Goal: Task Accomplishment & Management: Use online tool/utility

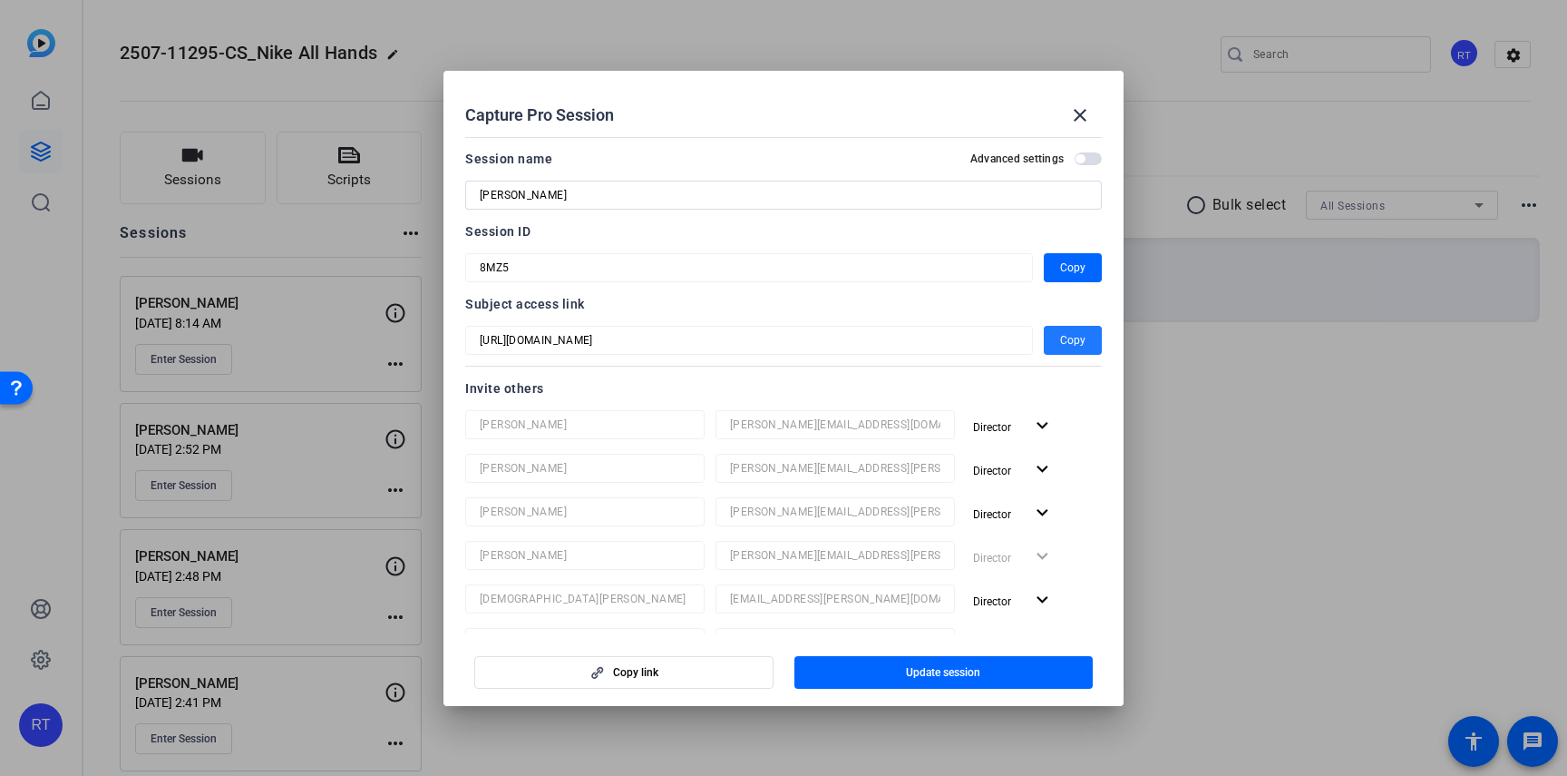
scroll to position [91, 0]
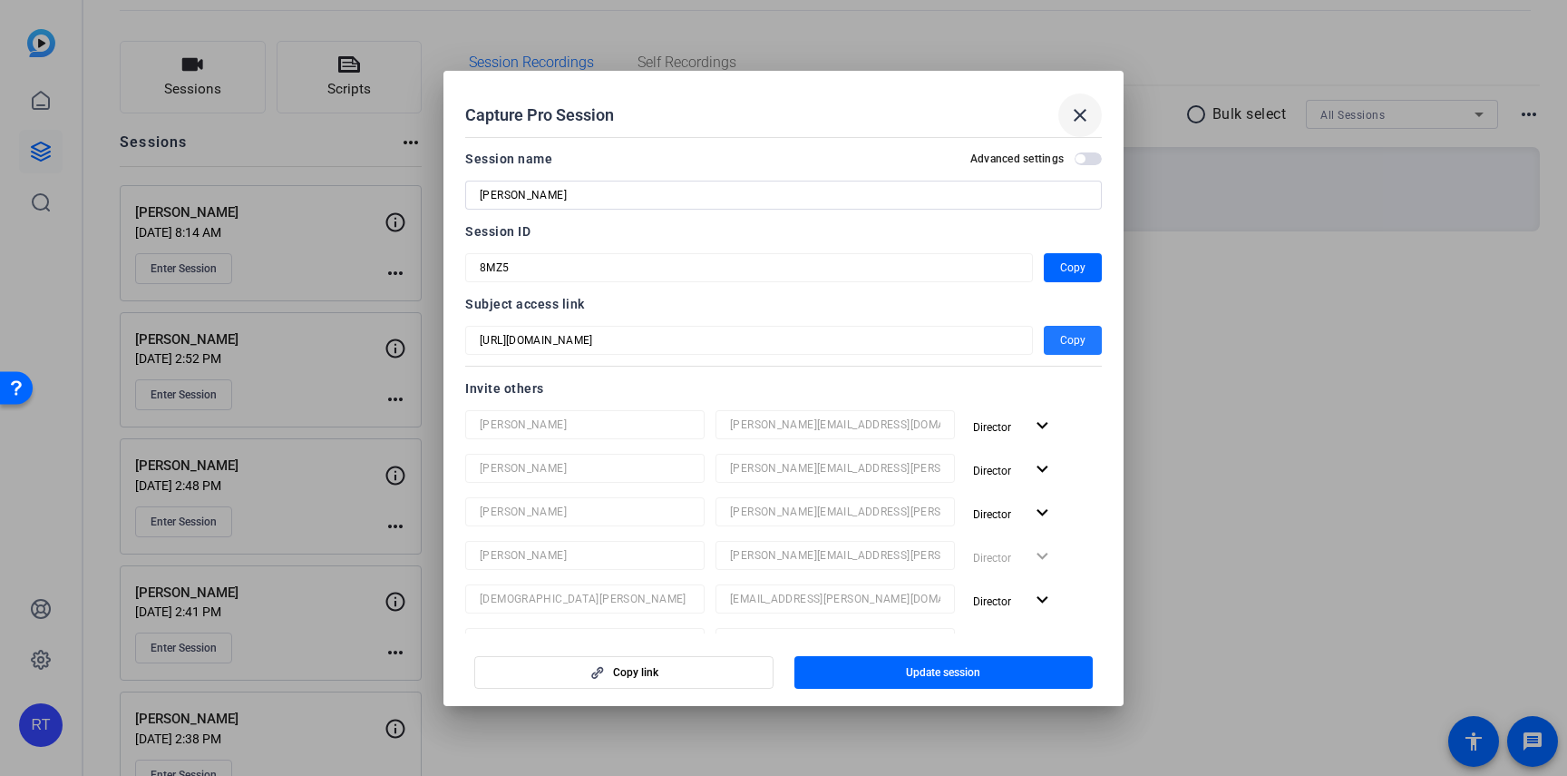
click at [1082, 113] on mat-icon "close" at bounding box center [1080, 115] width 22 height 22
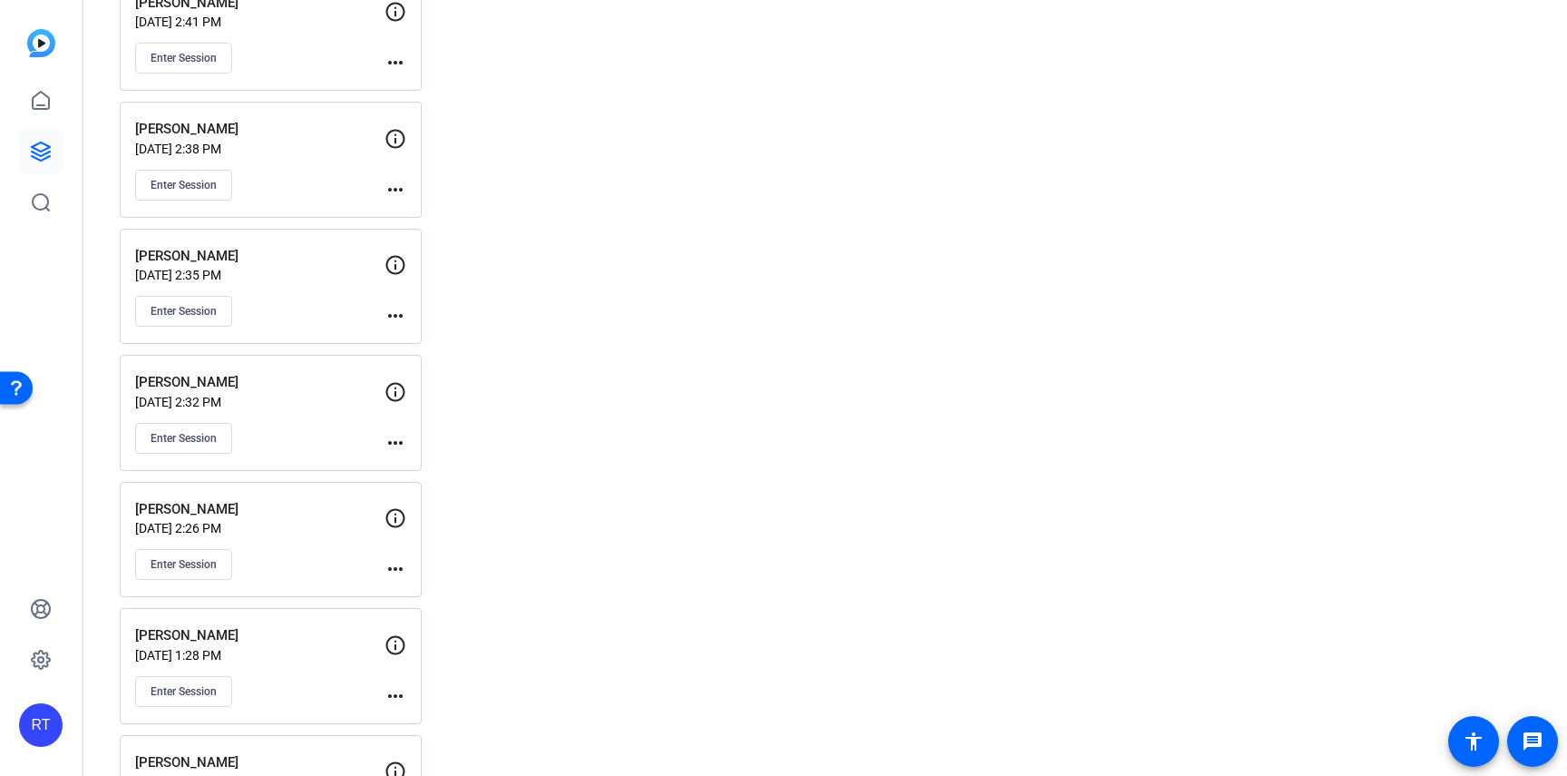
scroll to position [777, 0]
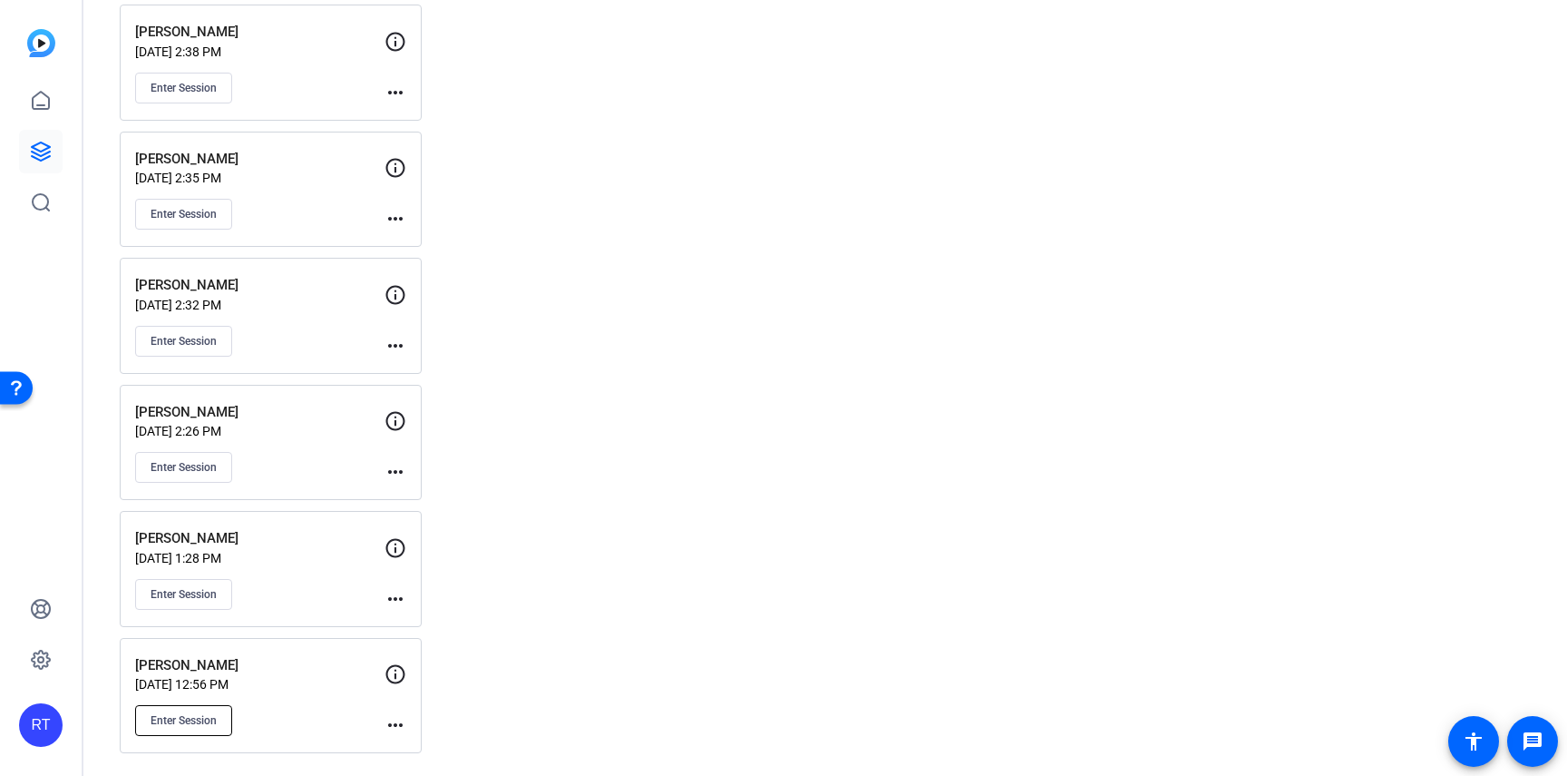
click at [205, 720] on span "Enter Session" at bounding box center [184, 720] width 66 height 15
click at [191, 585] on button "Enter Session" at bounding box center [183, 594] width 97 height 31
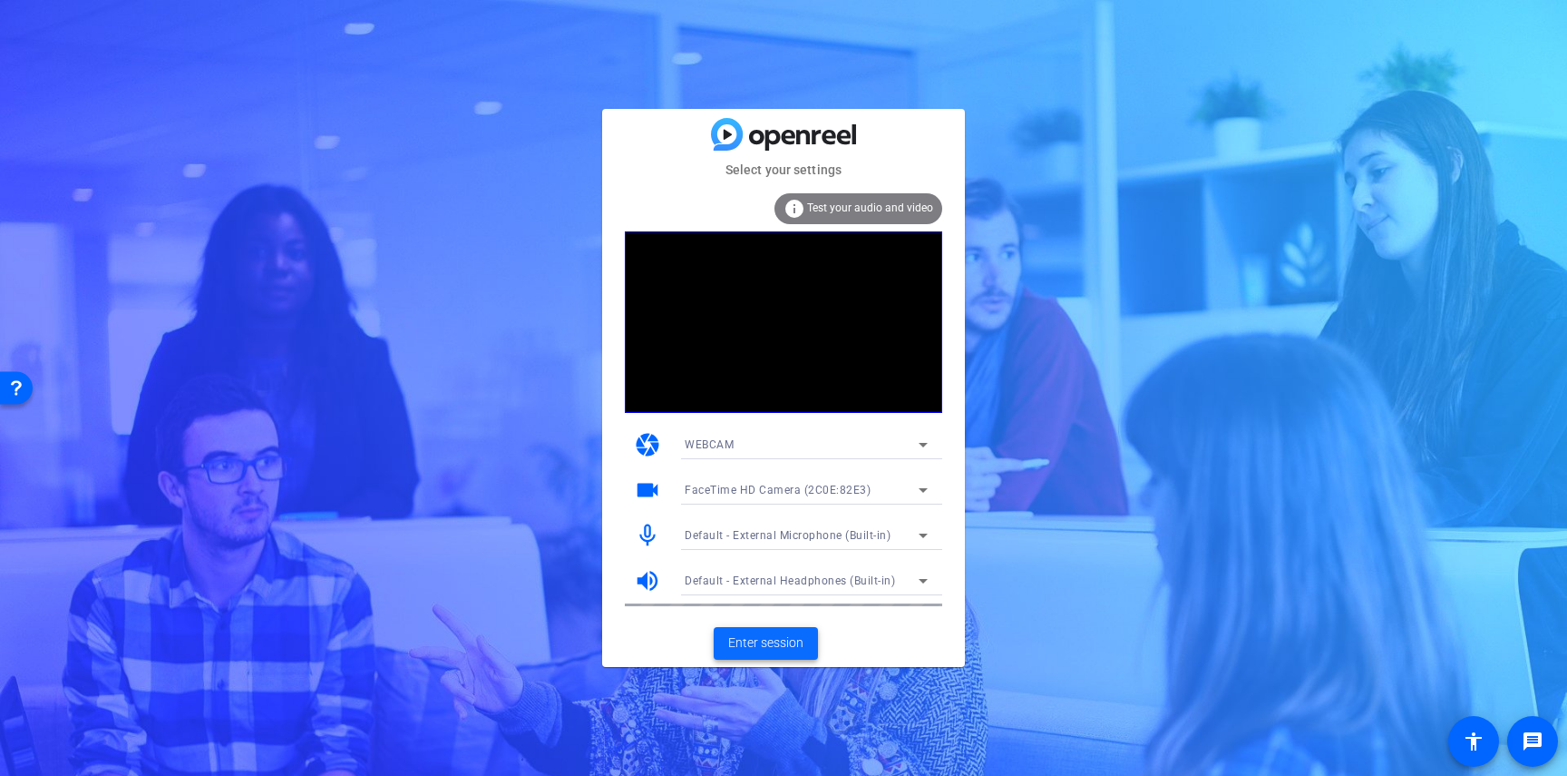
click at [761, 636] on span "Enter session" at bounding box center [765, 642] width 75 height 19
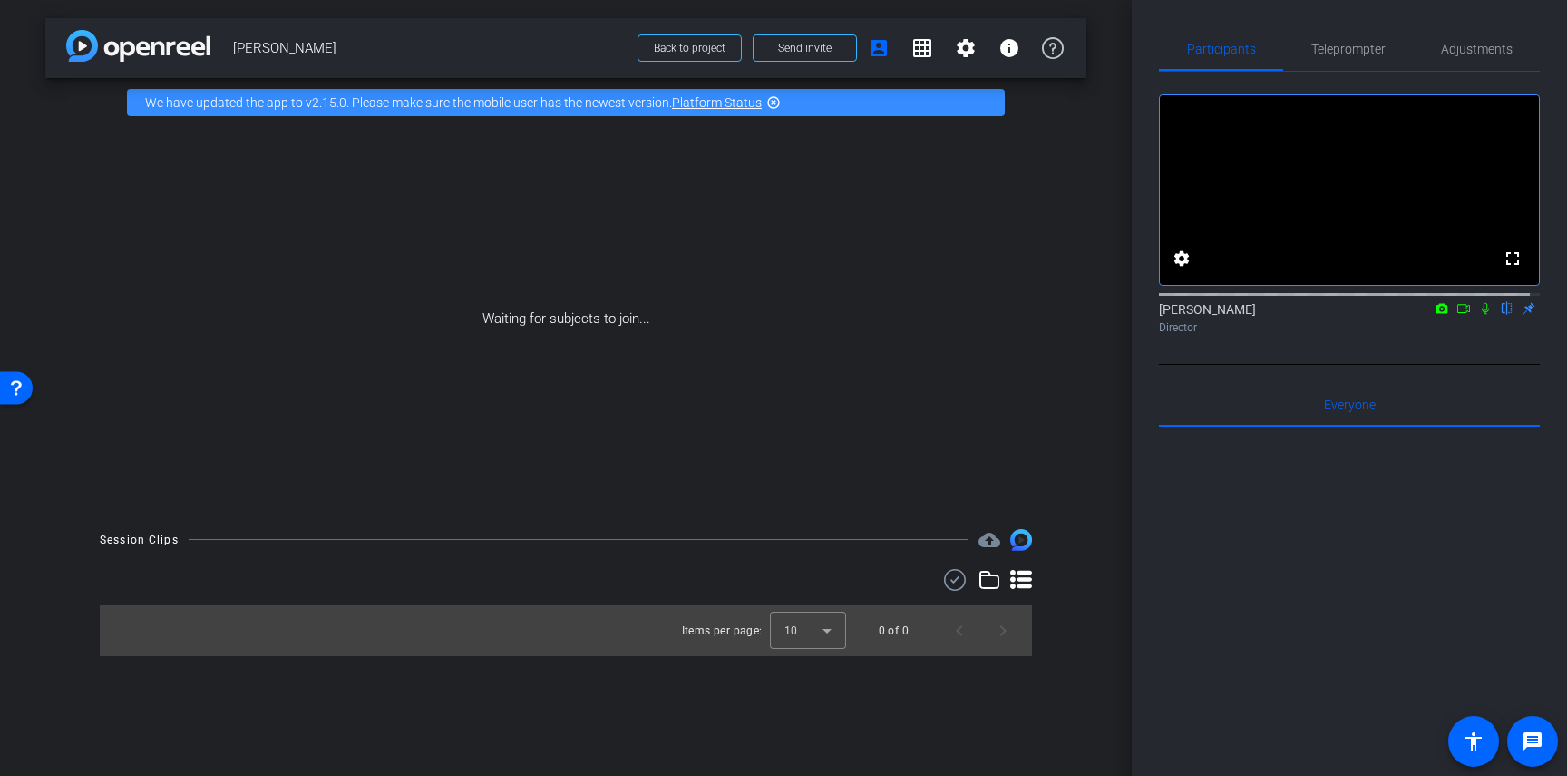
click at [1457, 315] on icon at bounding box center [1464, 308] width 15 height 13
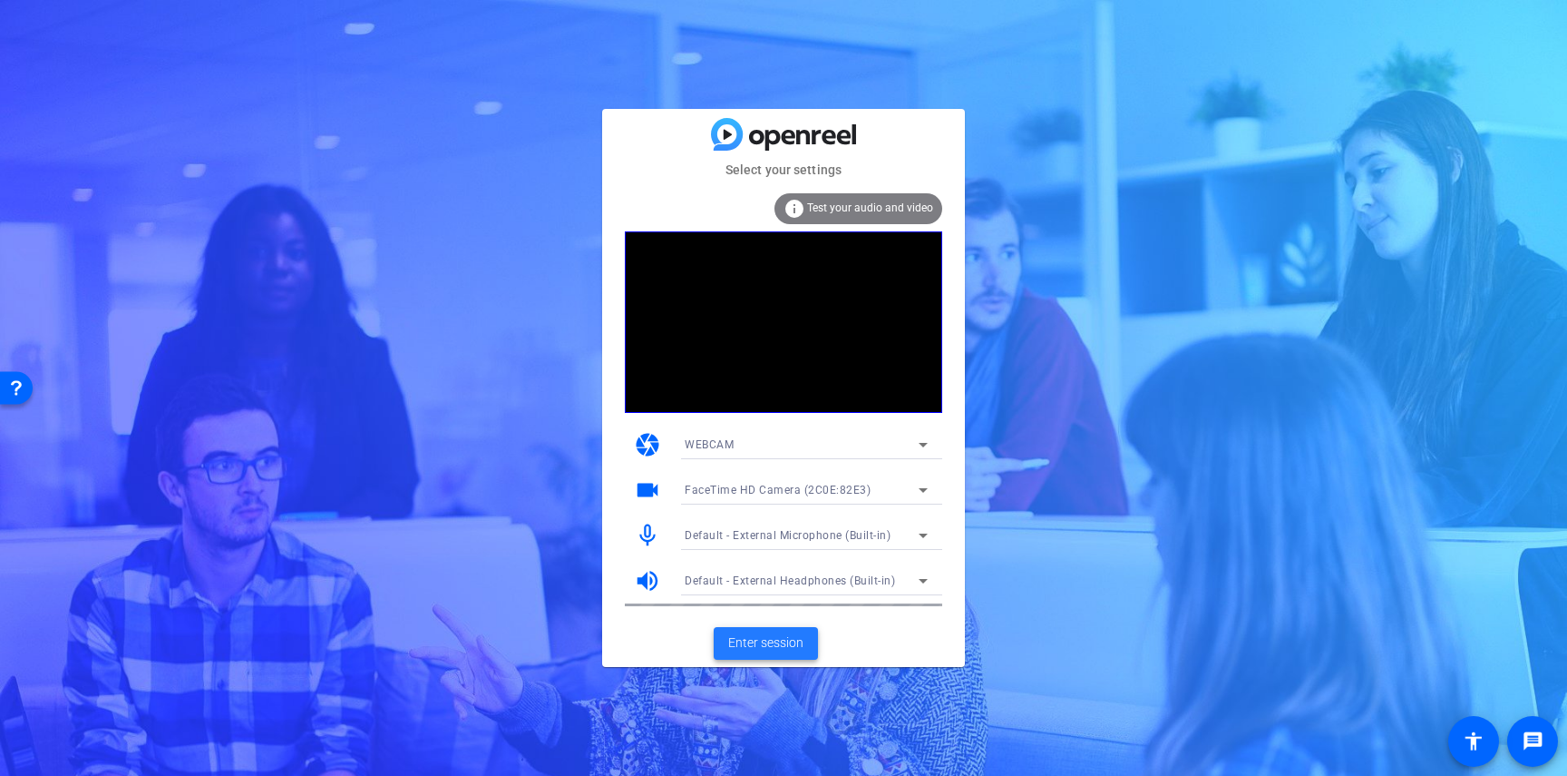
click at [781, 646] on span "Enter session" at bounding box center [765, 642] width 75 height 19
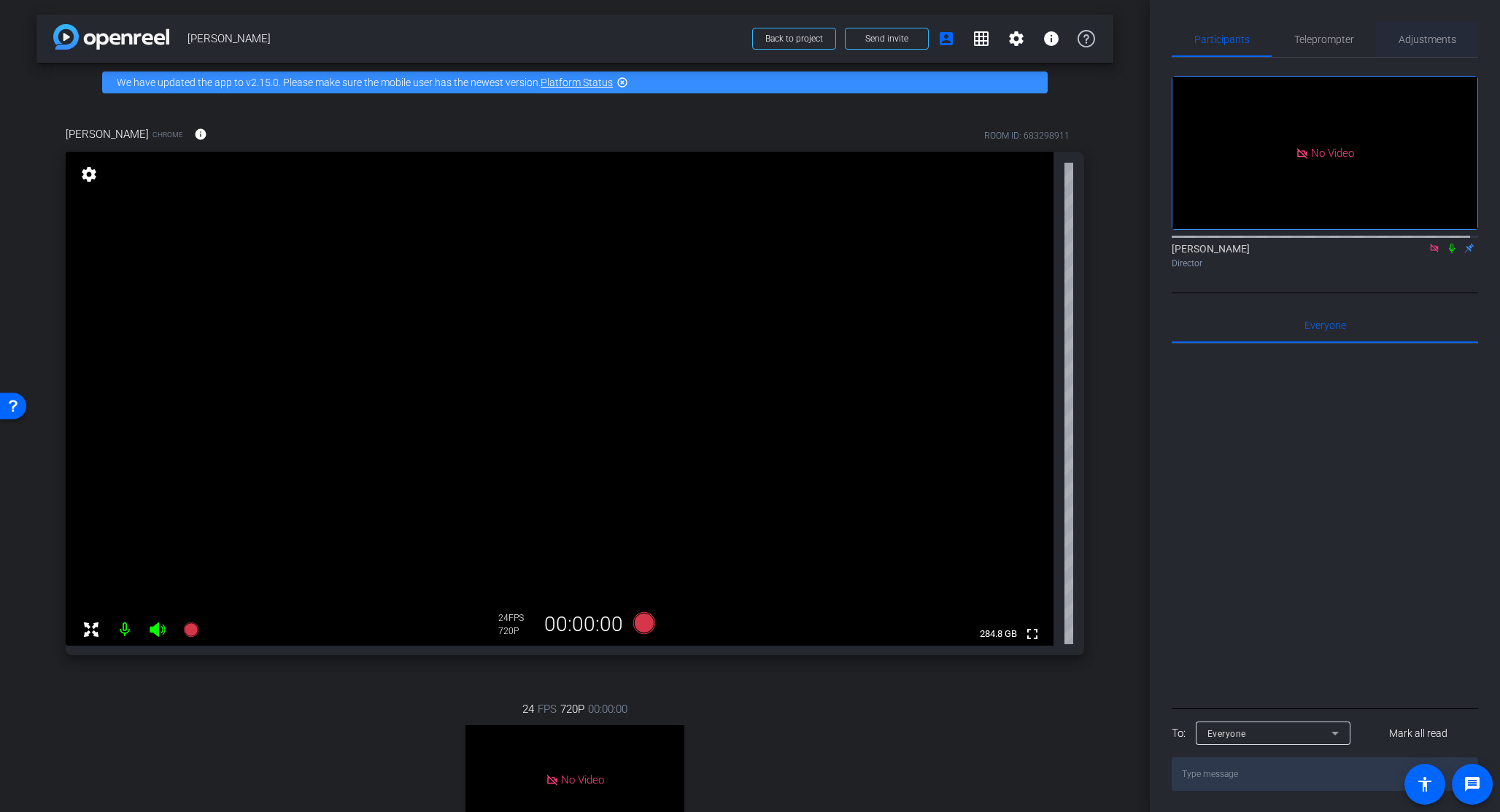
click at [1260, 39] on span "Adjustments" at bounding box center [1428, 39] width 58 height 10
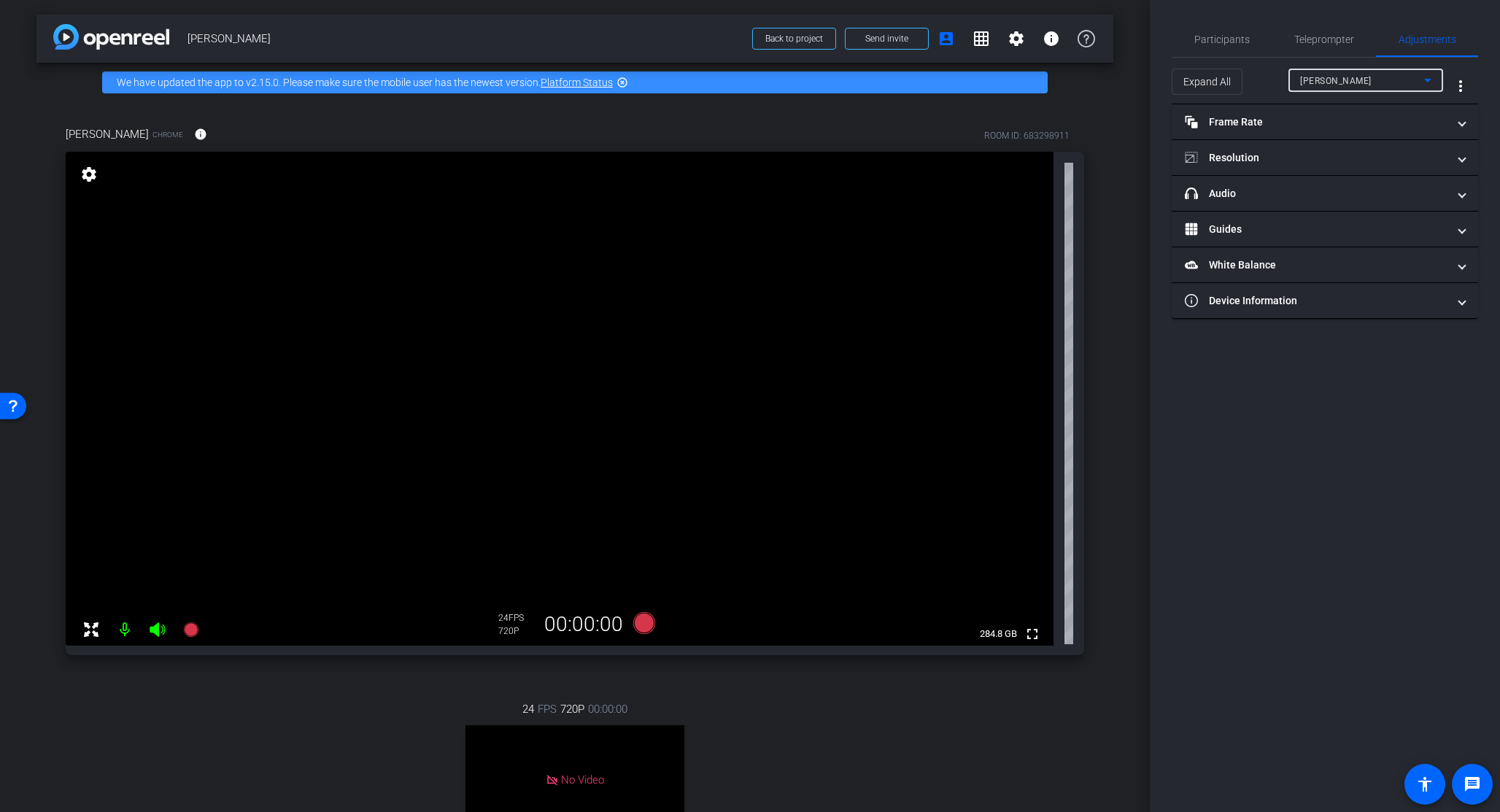
click at [1260, 84] on div "sarah" at bounding box center [1362, 80] width 124 height 18
click at [1260, 133] on span "[PERSON_NAME]" at bounding box center [1337, 133] width 74 height 18
click at [1260, 123] on mat-panel-title "Frame Rate Frame Rate" at bounding box center [1316, 121] width 263 height 15
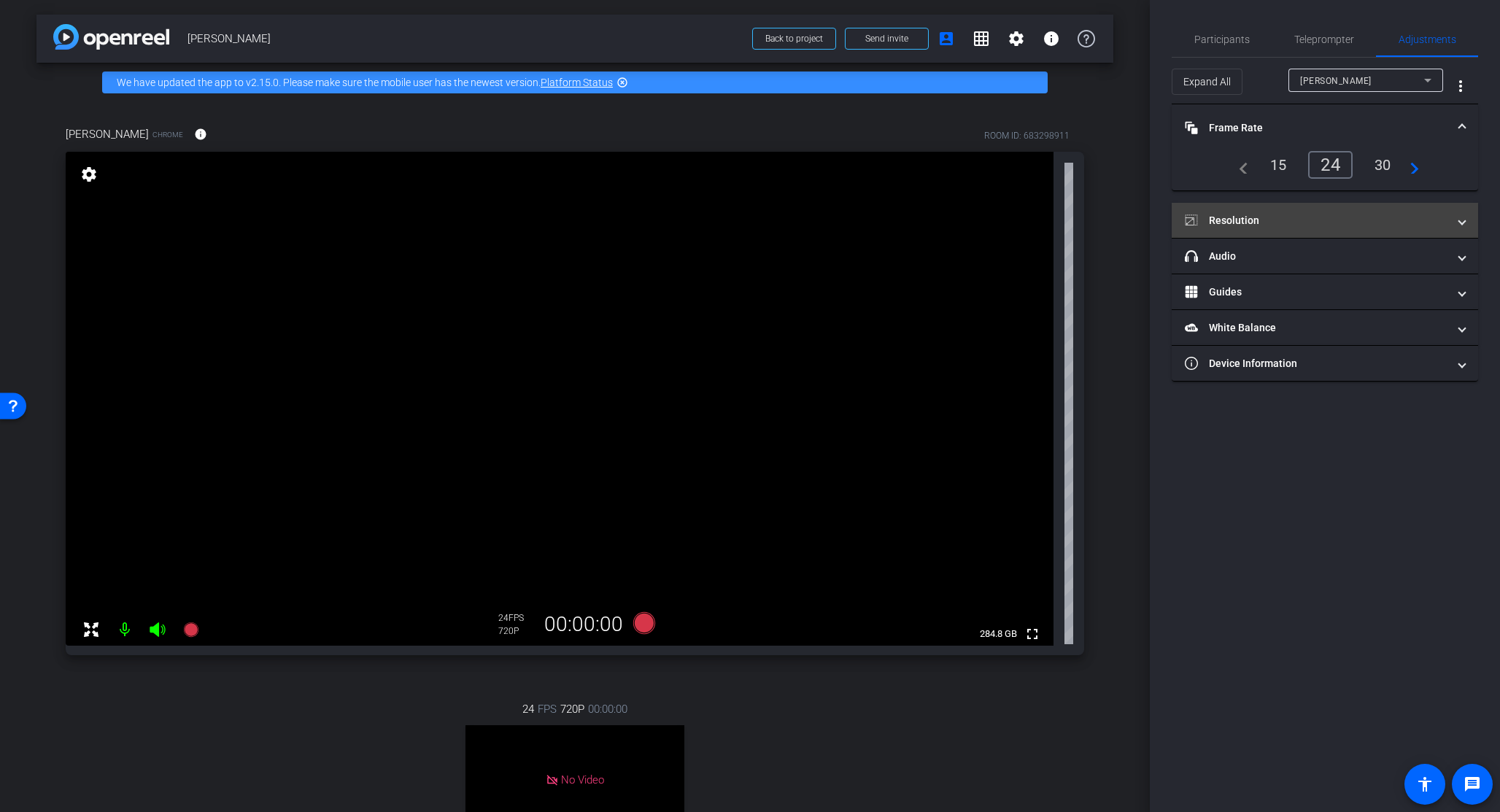
click at [1260, 224] on mat-panel-title "Resolution" at bounding box center [1316, 220] width 263 height 15
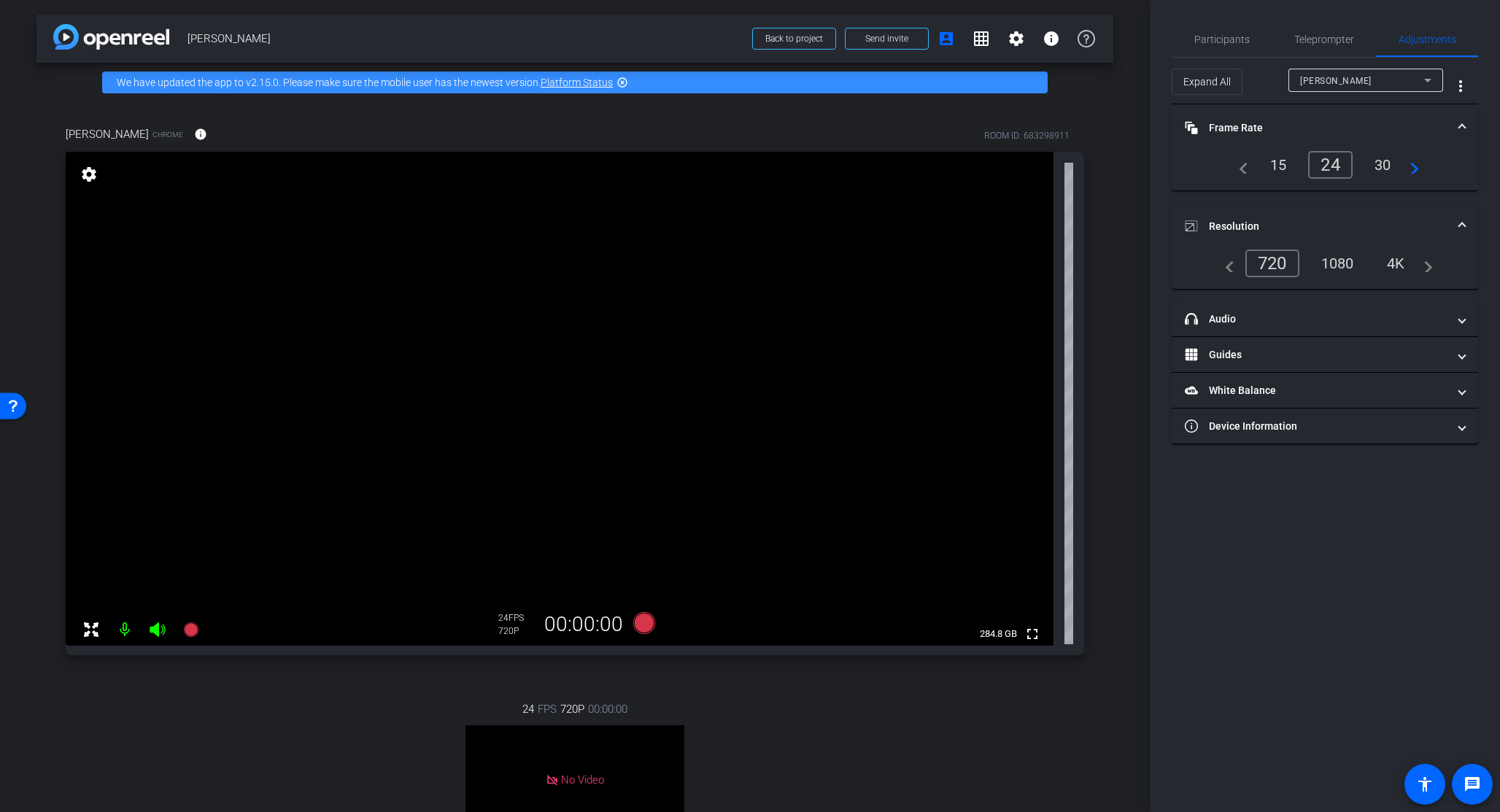
click at [1260, 265] on div "1080" at bounding box center [1338, 263] width 55 height 25
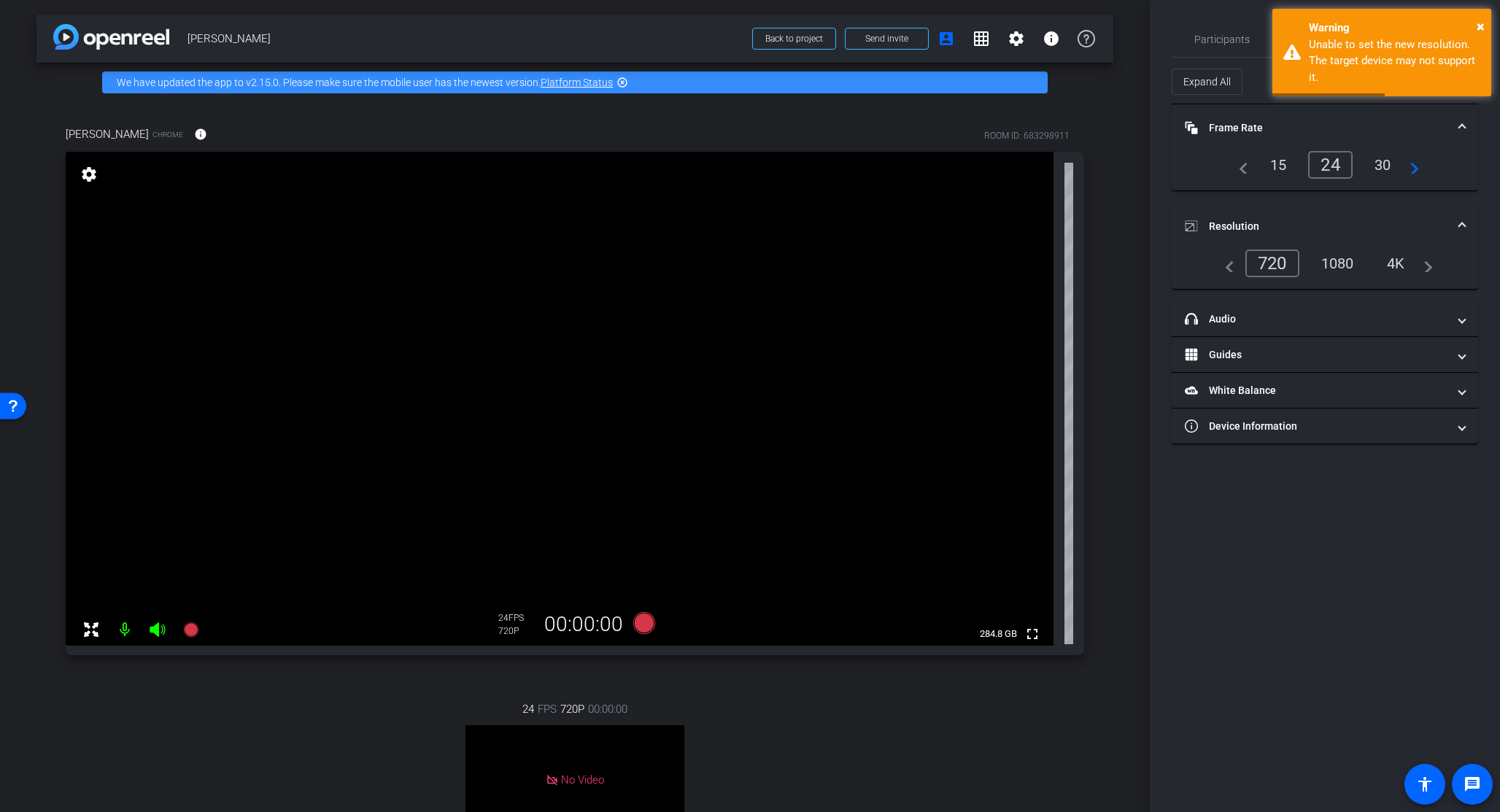
click at [1260, 168] on div "30" at bounding box center [1383, 165] width 39 height 25
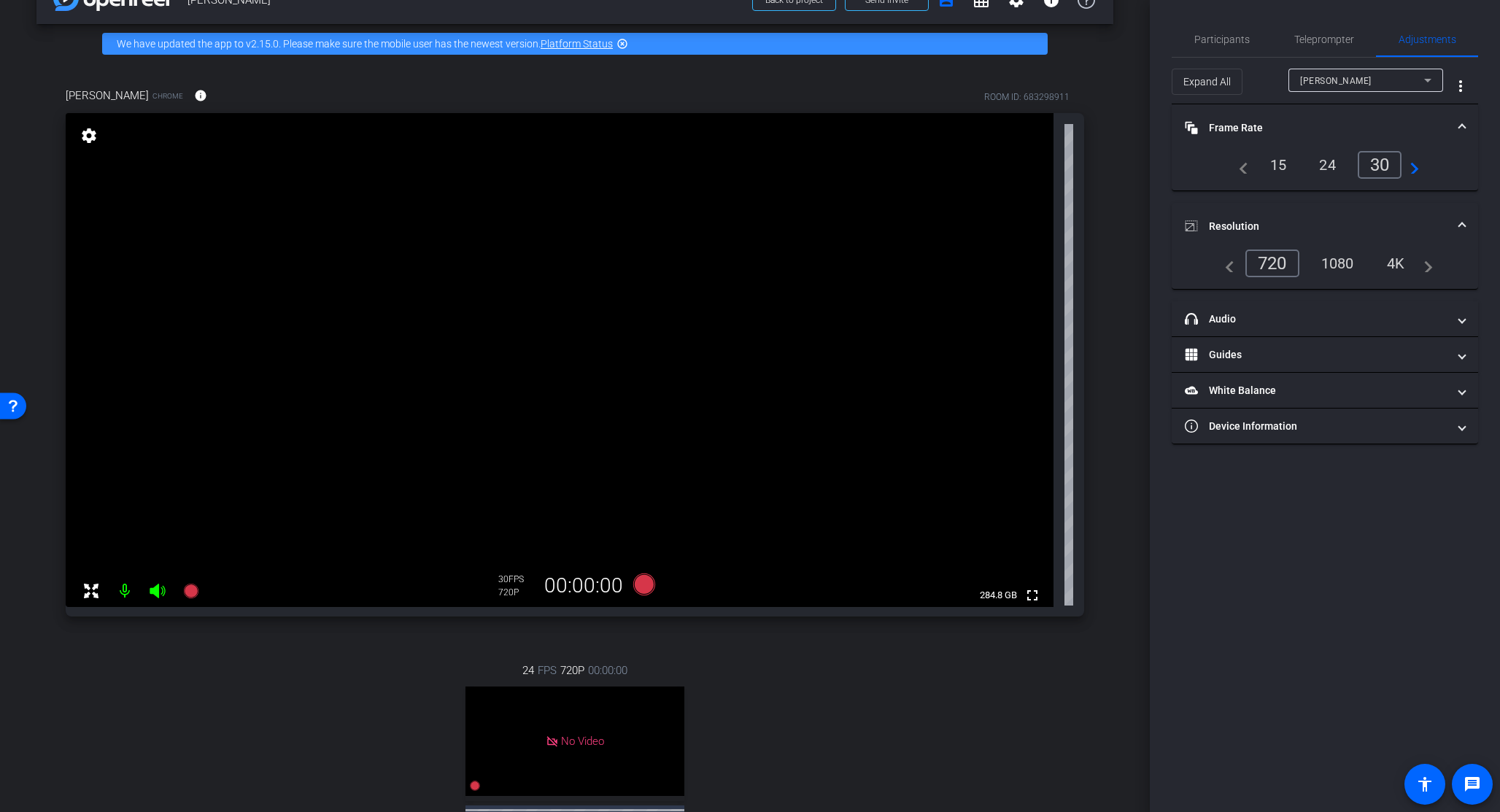
scroll to position [40, 0]
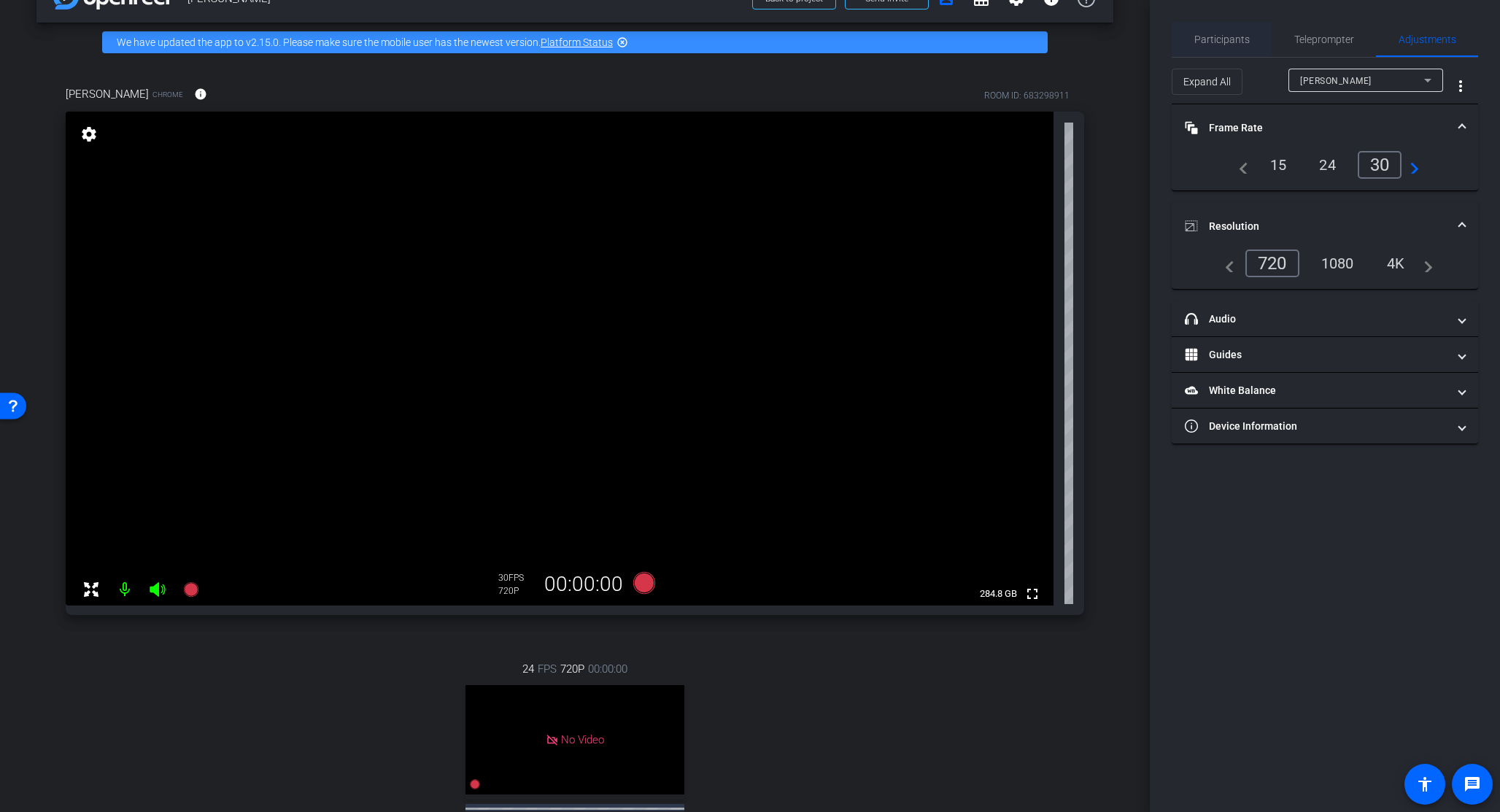
click at [1223, 37] on span "Participants" at bounding box center [1222, 39] width 55 height 10
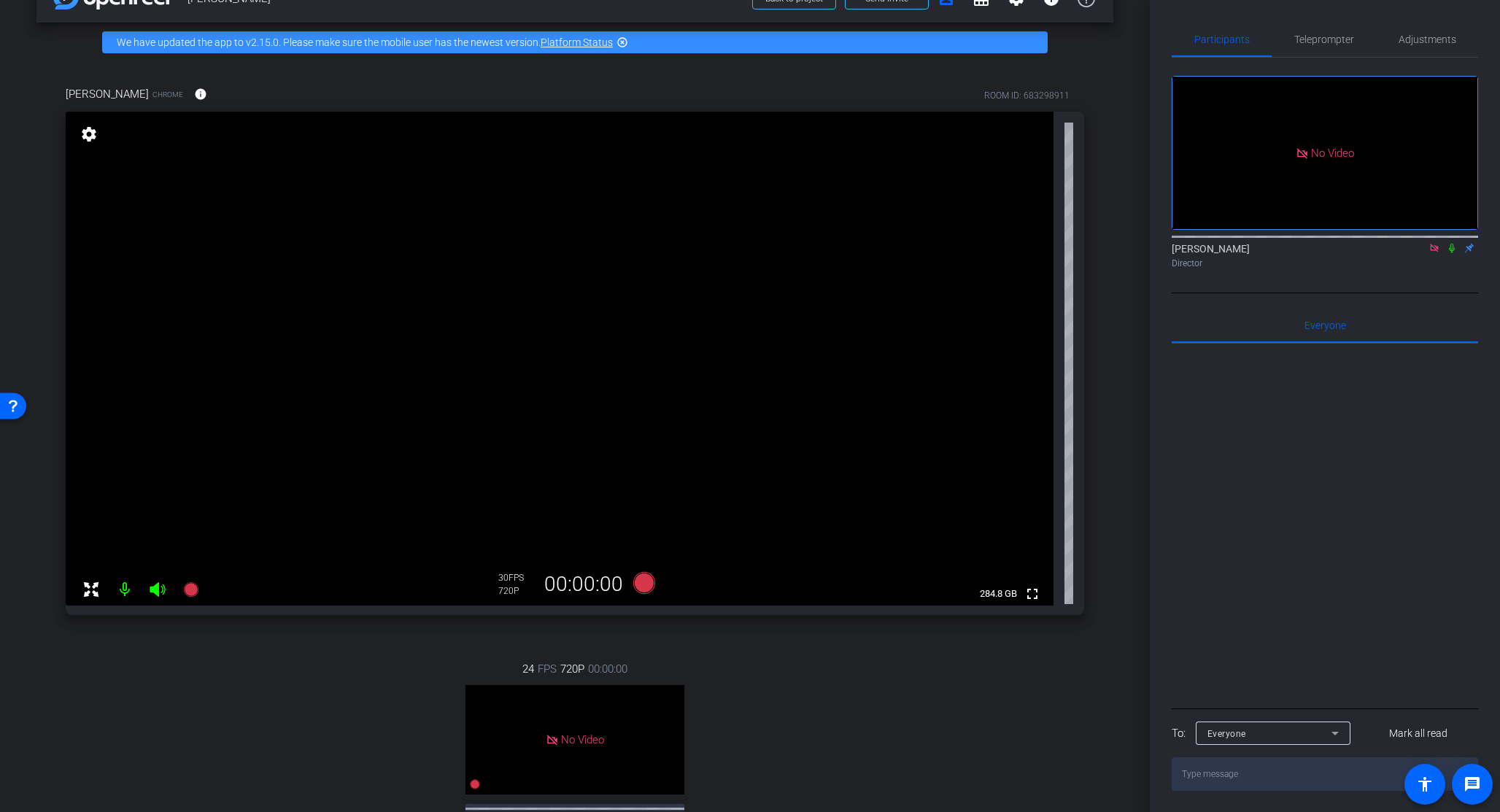
click at [1260, 244] on icon at bounding box center [1451, 248] width 6 height 10
click at [1260, 243] on icon at bounding box center [1452, 248] width 12 height 10
click at [265, 623] on div "24 FPS 720P 00:00:00 No Video sarah Subject - Chrome settings" at bounding box center [575, 772] width 1018 height 270
click at [349, 623] on div "24 FPS 720P 00:00:00 No Video sarah Subject - Chrome settings" at bounding box center [575, 772] width 1018 height 270
click at [192, 591] on icon at bounding box center [191, 589] width 14 height 14
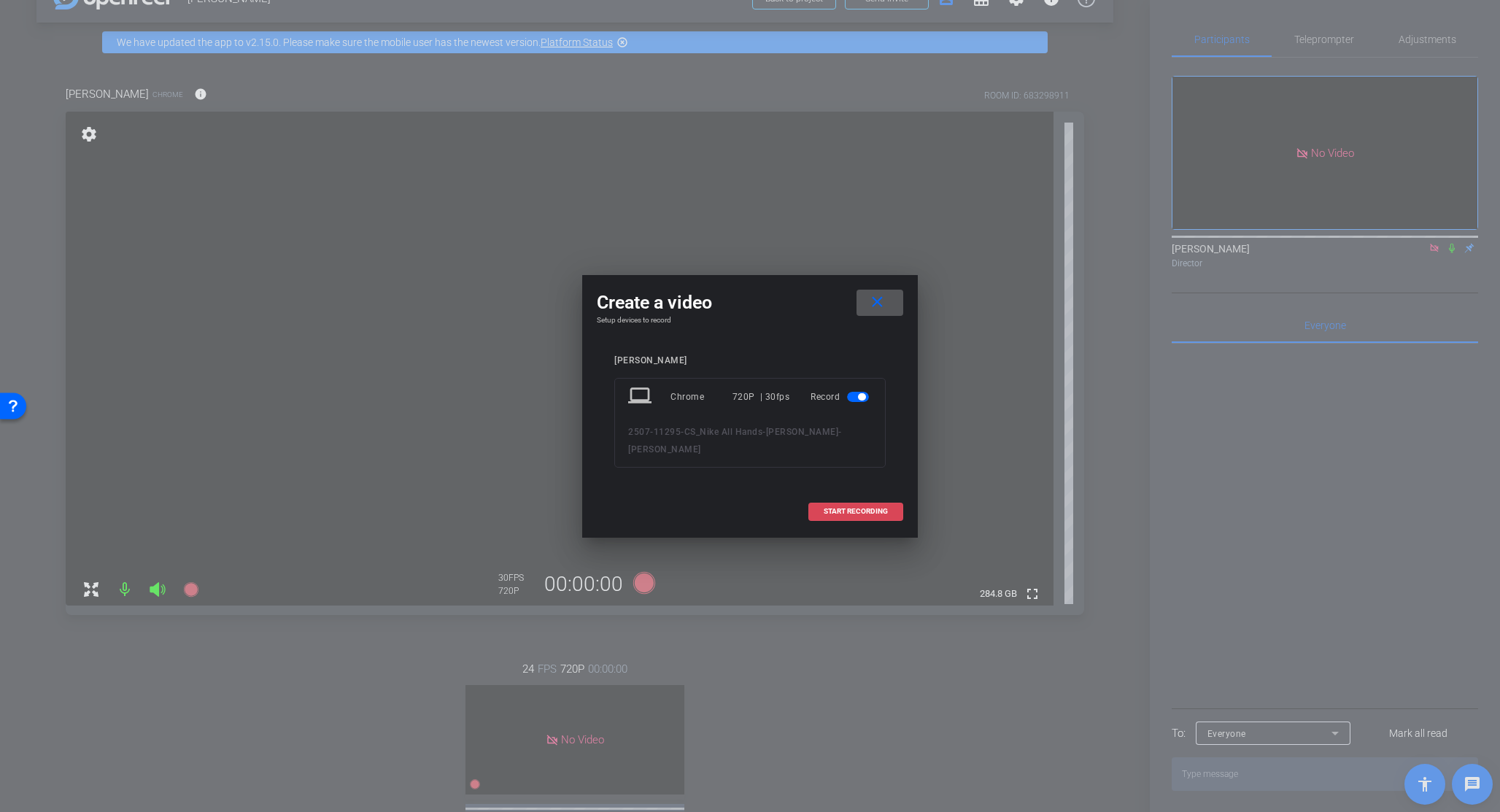
click at [855, 506] on span at bounding box center [856, 511] width 93 height 35
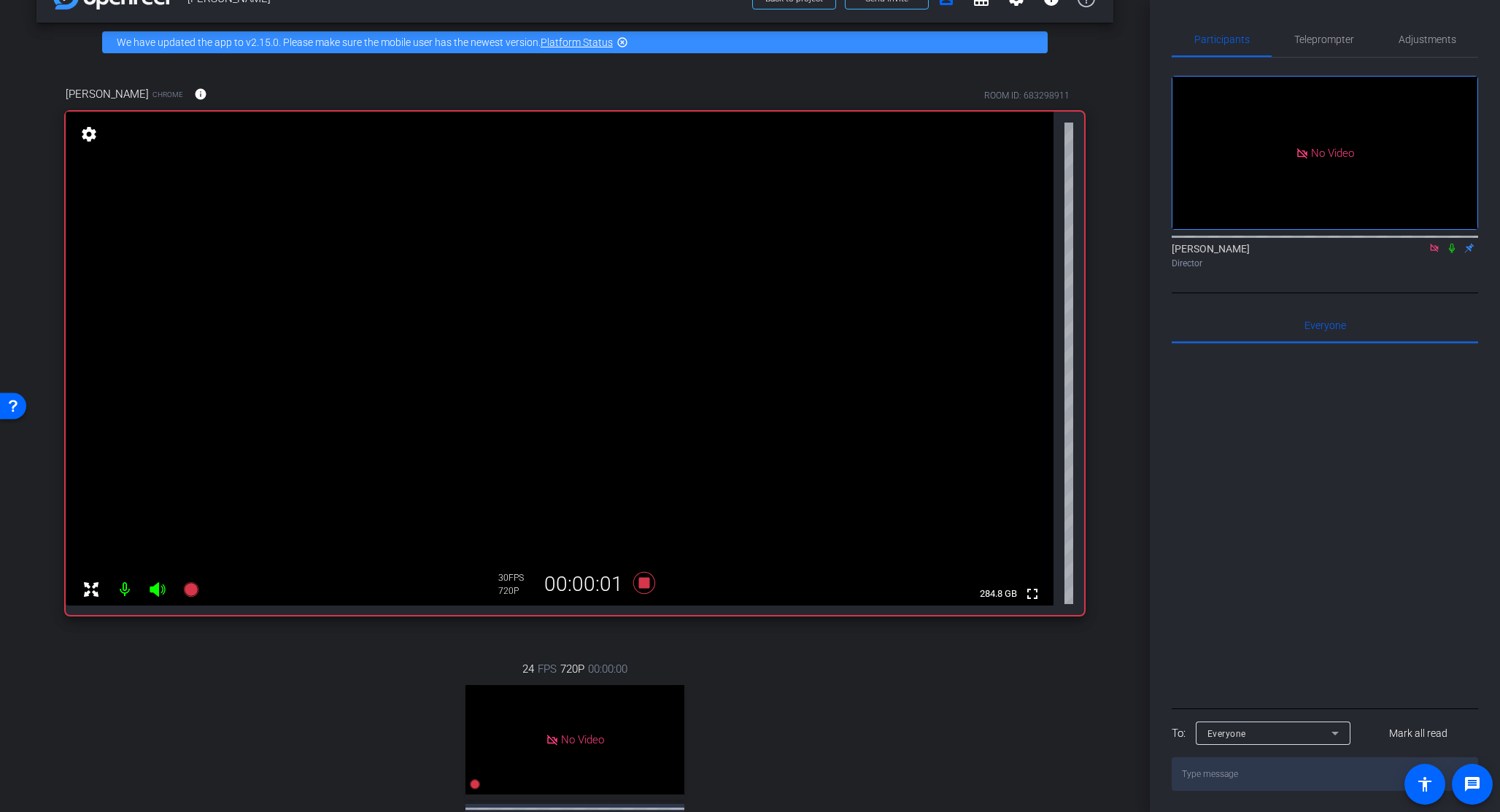
click at [1260, 243] on icon at bounding box center [1452, 248] width 12 height 10
click at [1260, 244] on icon at bounding box center [1453, 248] width 8 height 10
click at [1260, 244] on icon at bounding box center [1451, 248] width 6 height 10
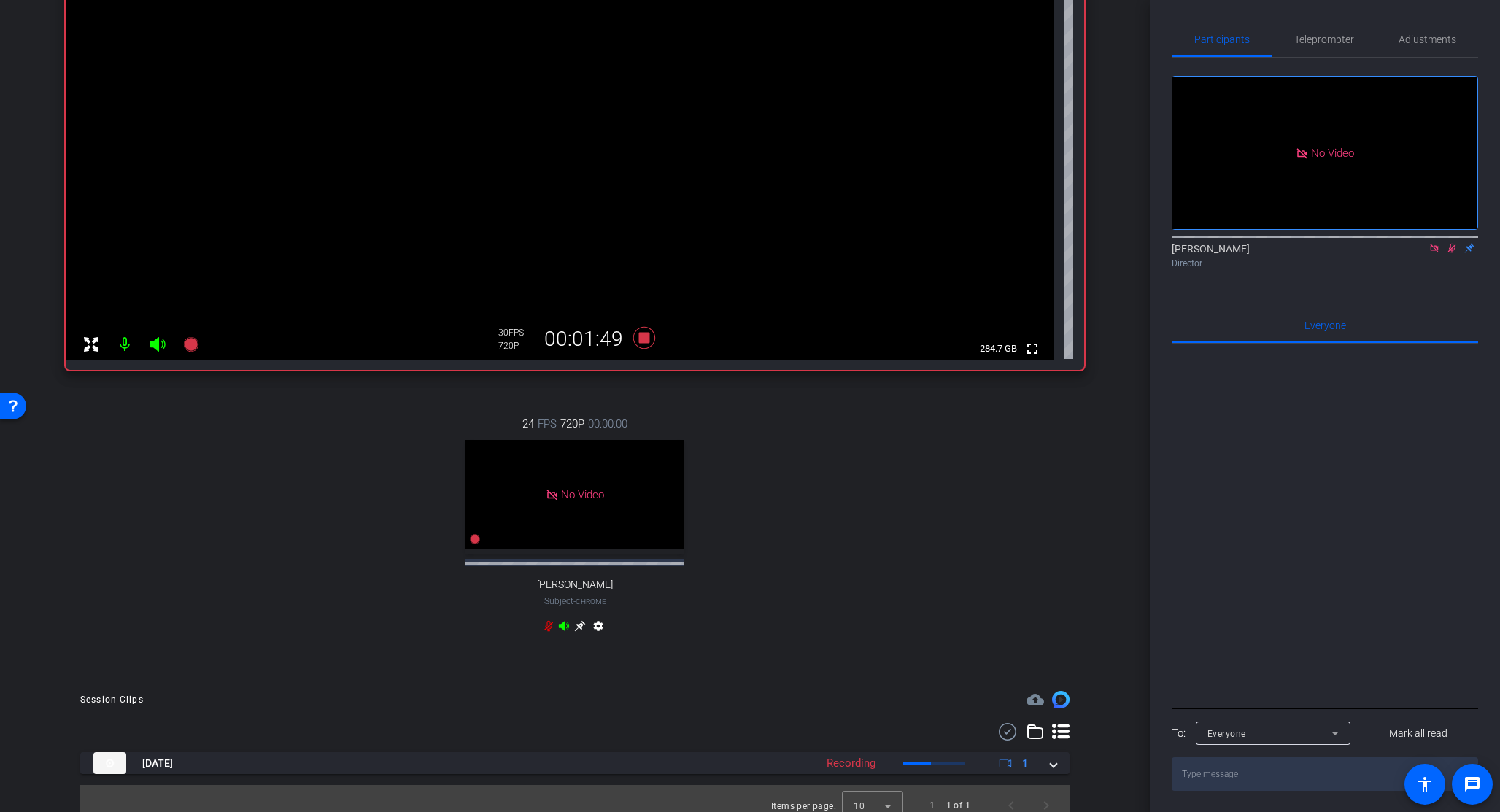
scroll to position [299, 0]
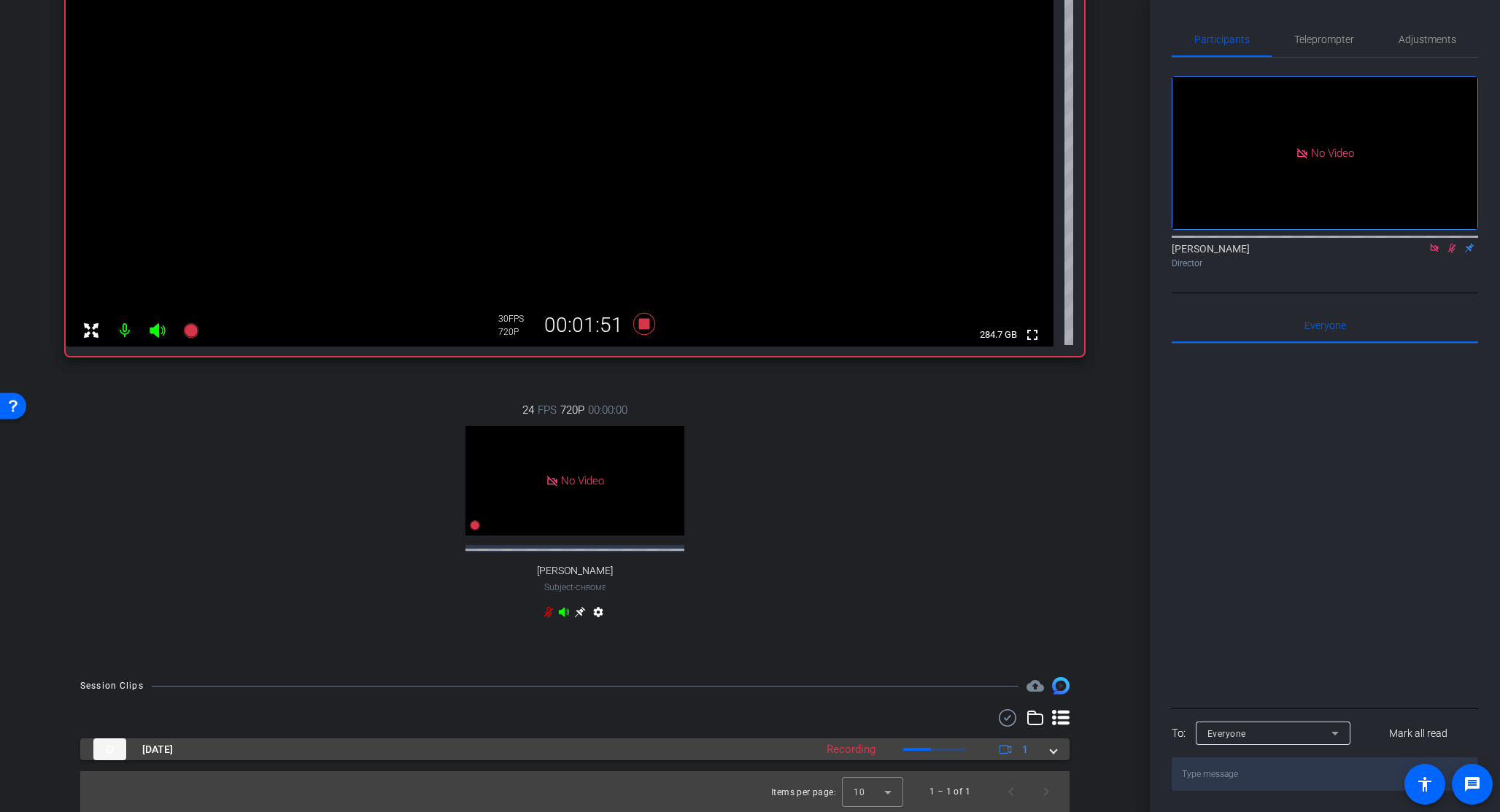
click at [1050, 623] on span at bounding box center [1053, 749] width 6 height 15
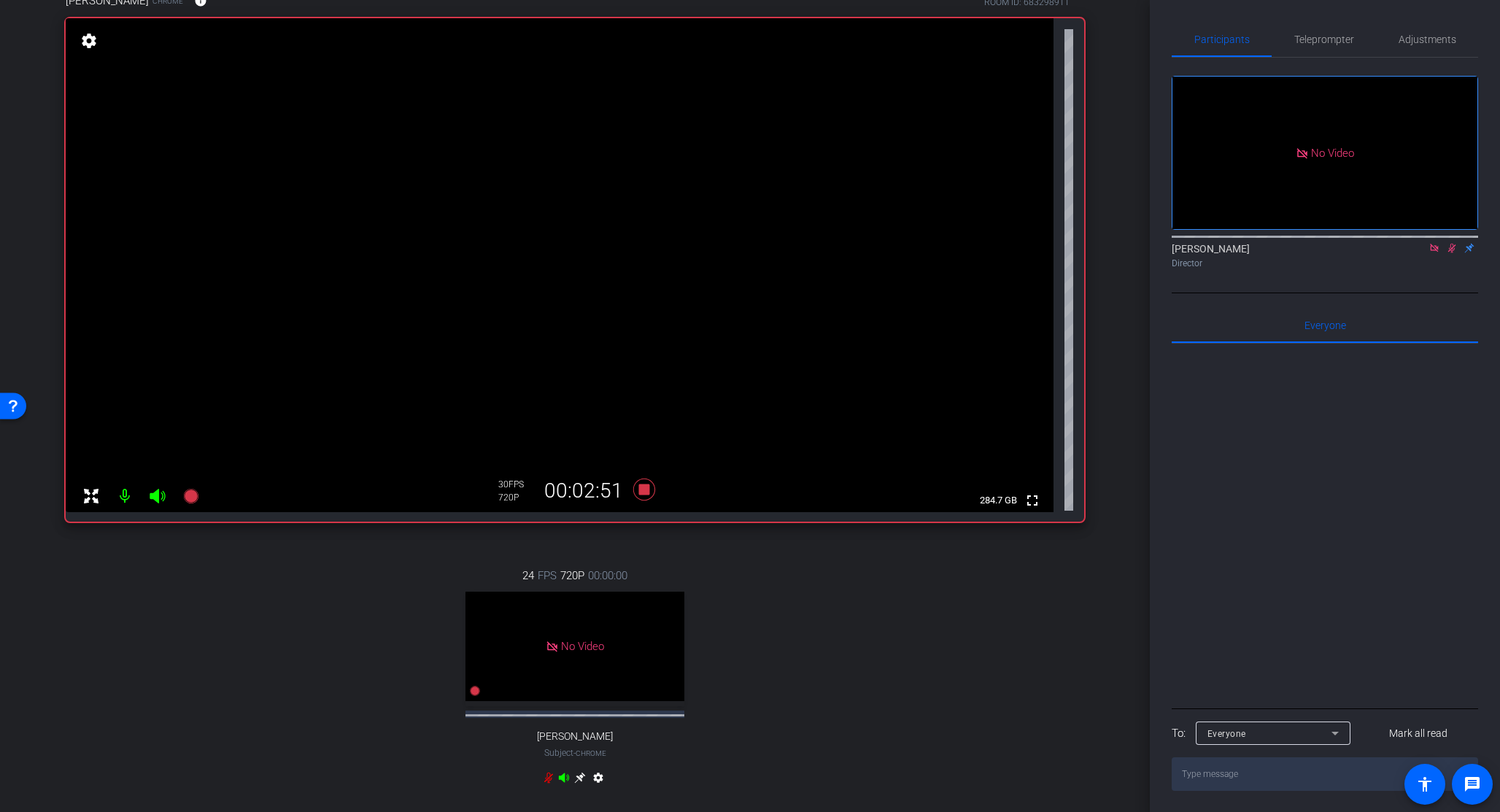
scroll to position [96, 0]
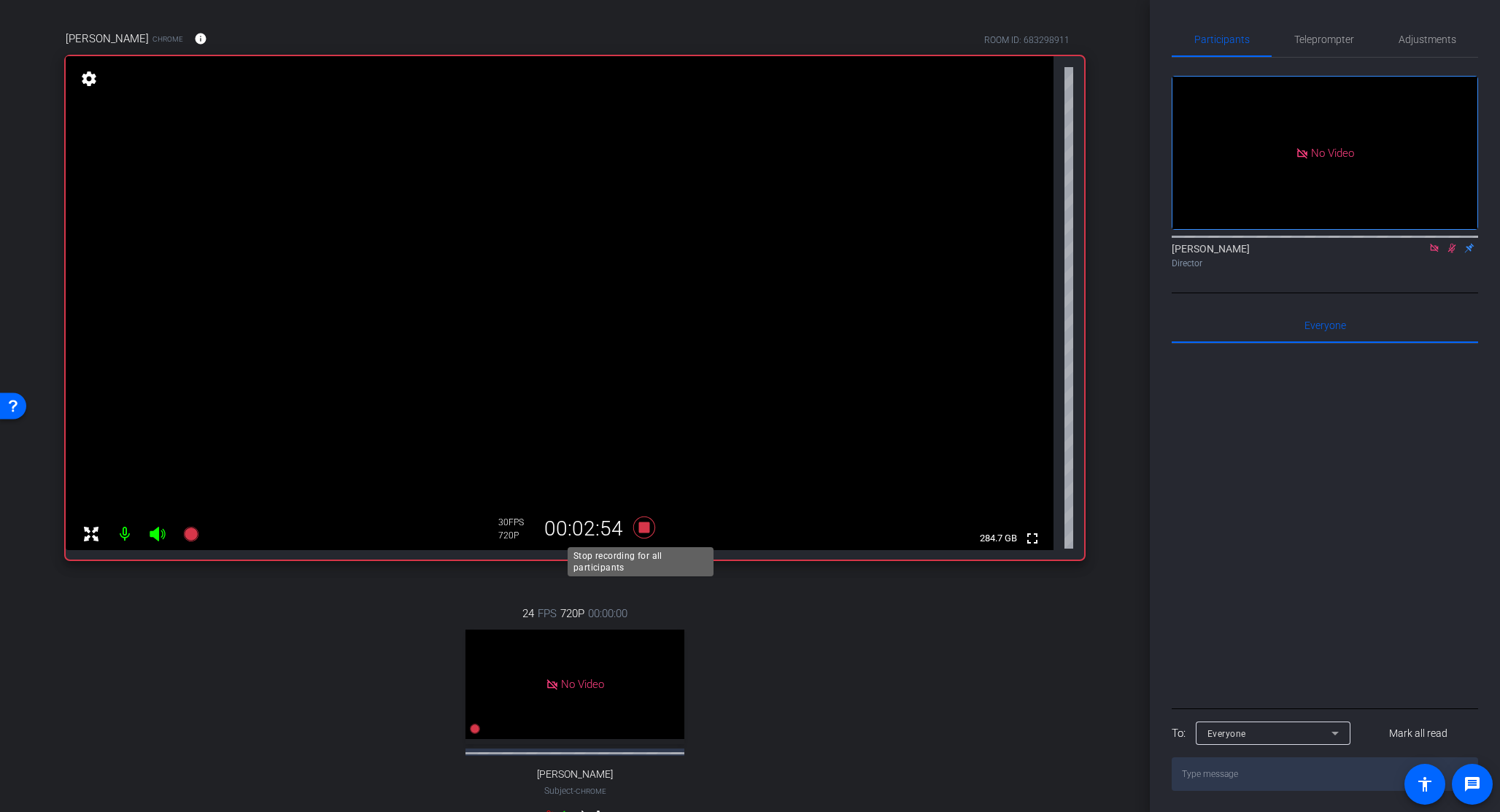
click at [643, 528] on icon at bounding box center [643, 527] width 22 height 22
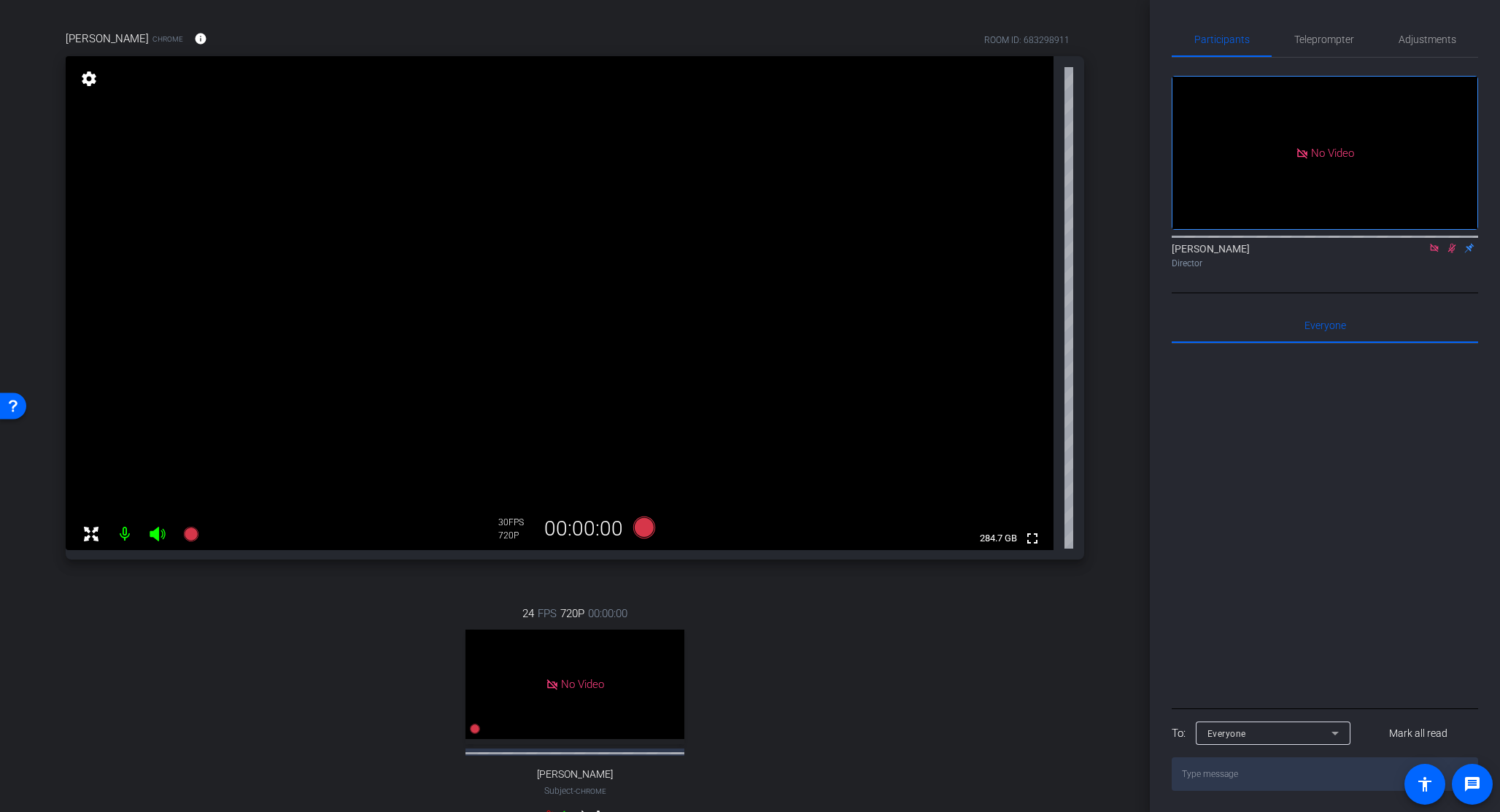
click at [1260, 244] on icon at bounding box center [1453, 248] width 8 height 10
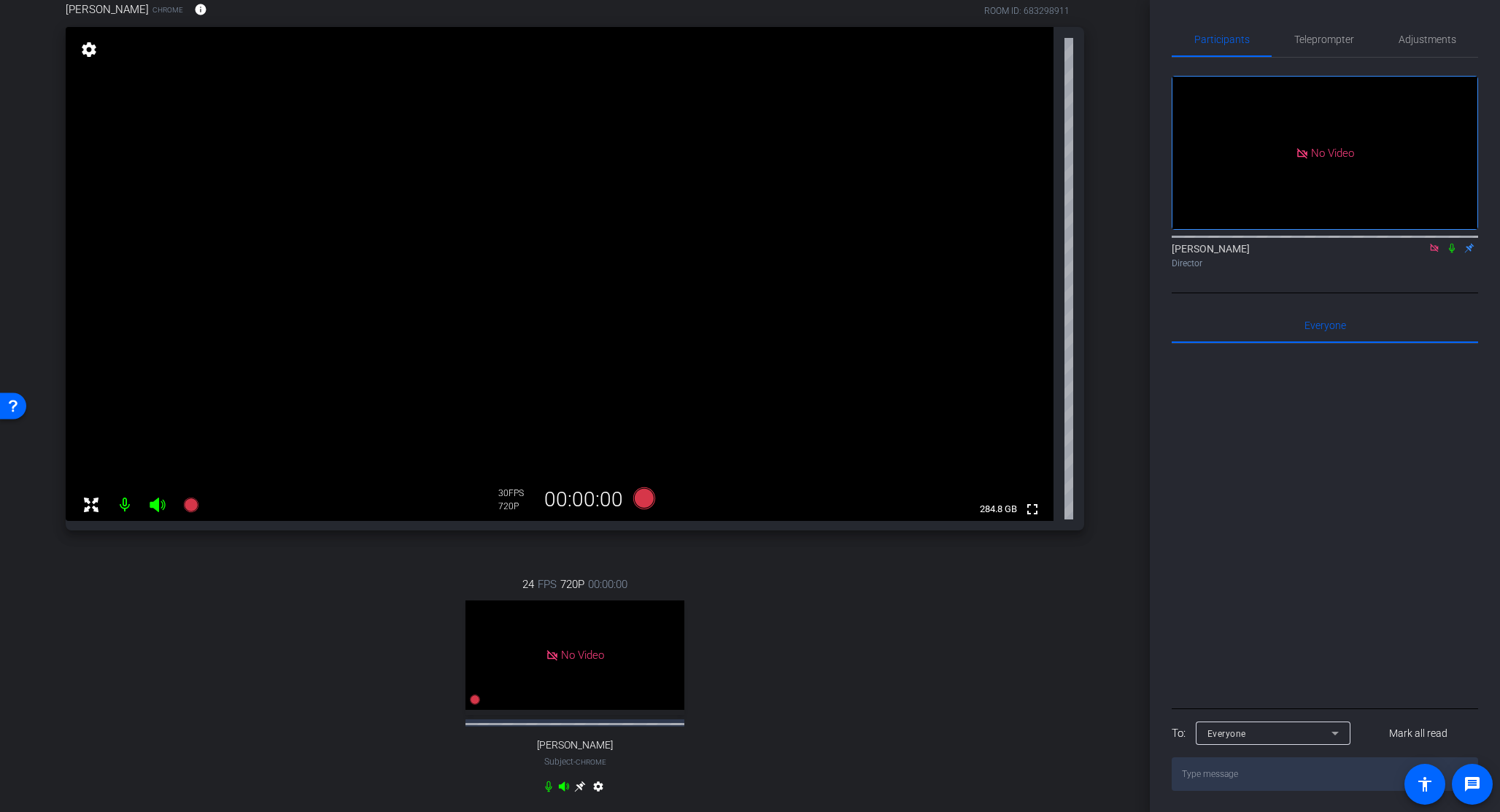
scroll to position [119, 0]
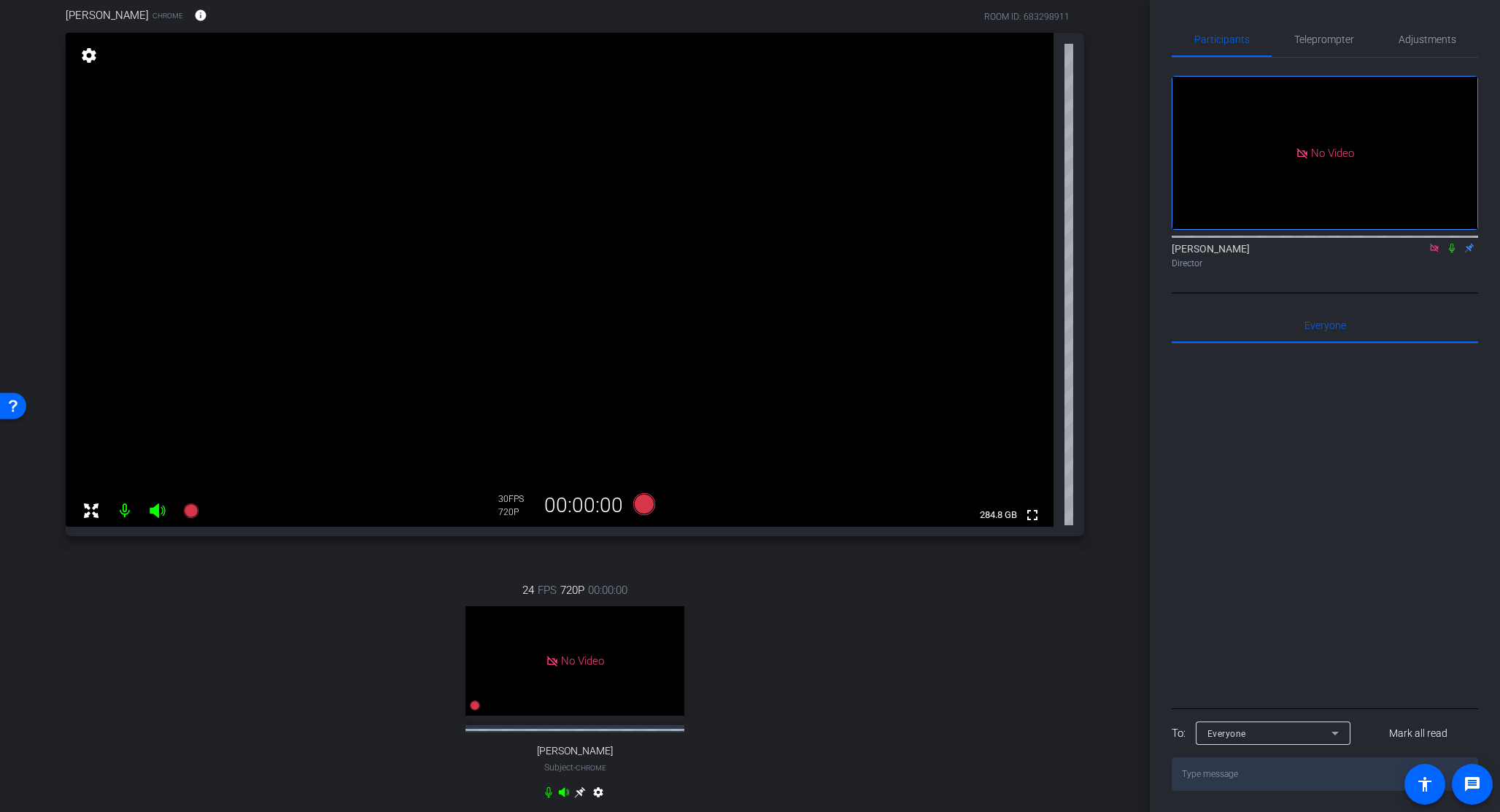
click at [212, 575] on div "24 FPS 720P 00:00:00 No Video sarah Subject - Chrome settings" at bounding box center [575, 693] width 1018 height 270
click at [195, 568] on div "24 FPS 720P 00:00:00 No Video sarah Subject - Chrome settings" at bounding box center [575, 693] width 1018 height 270
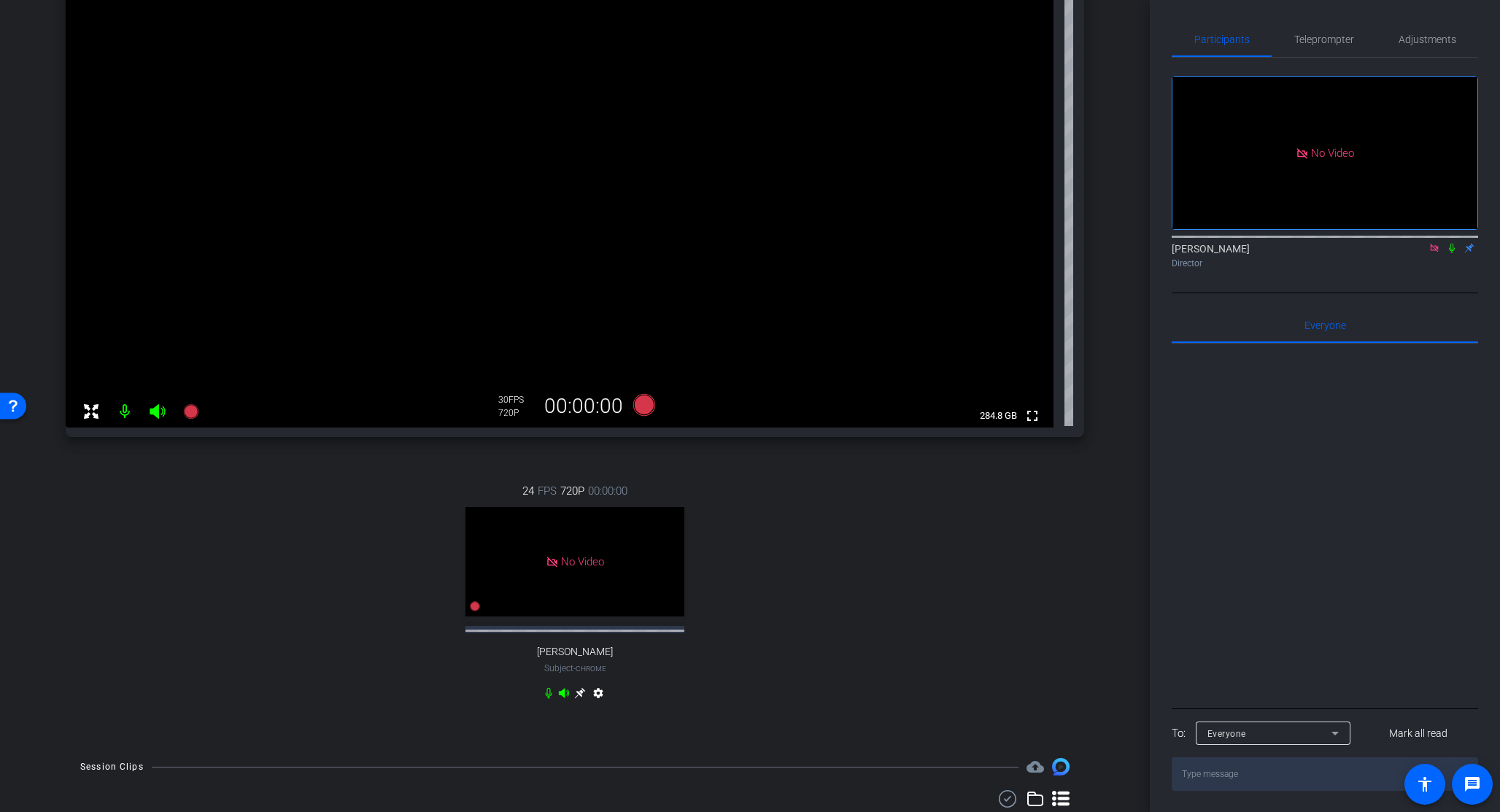
scroll to position [105, 0]
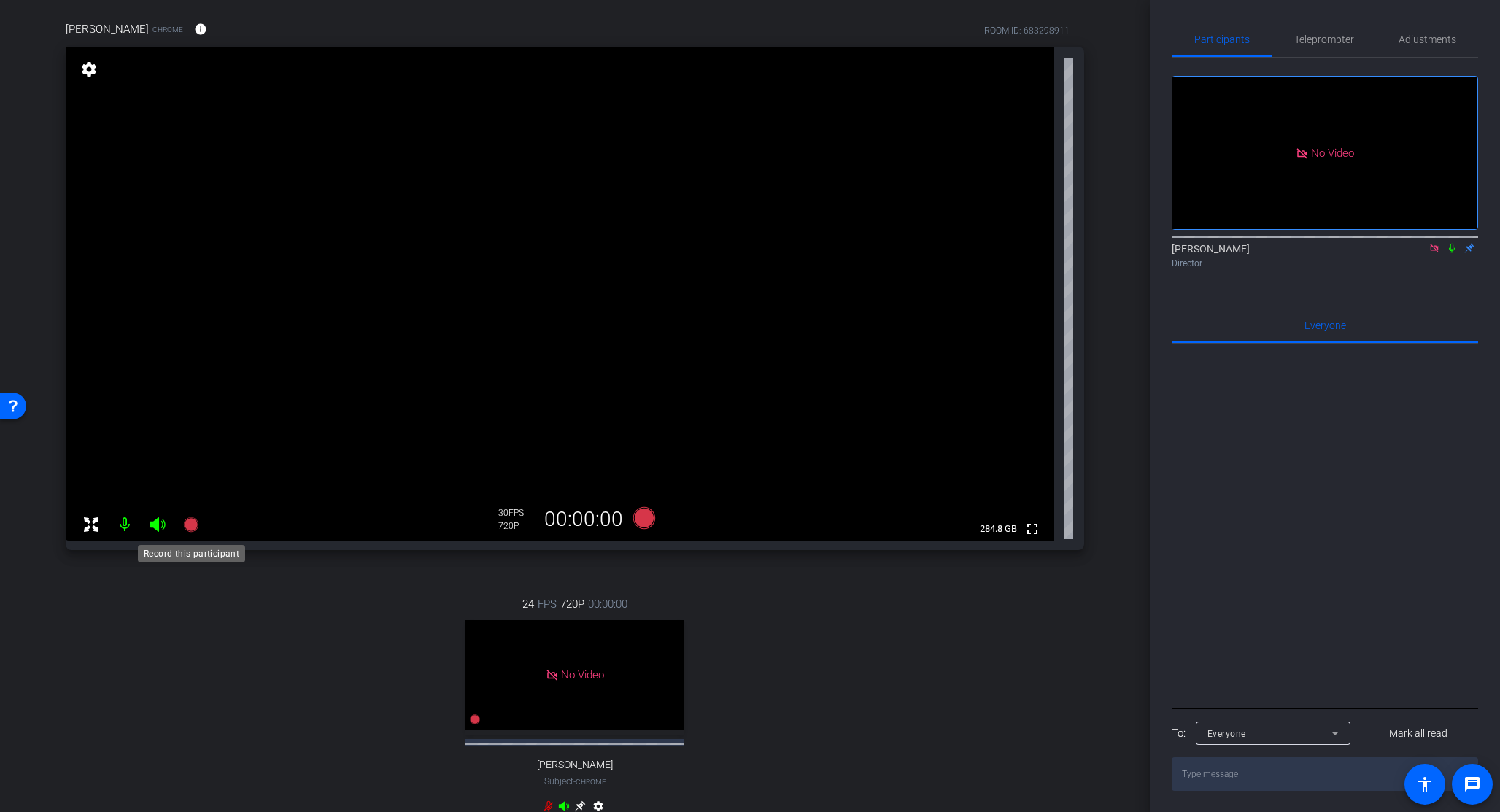
click at [193, 525] on icon at bounding box center [191, 524] width 14 height 14
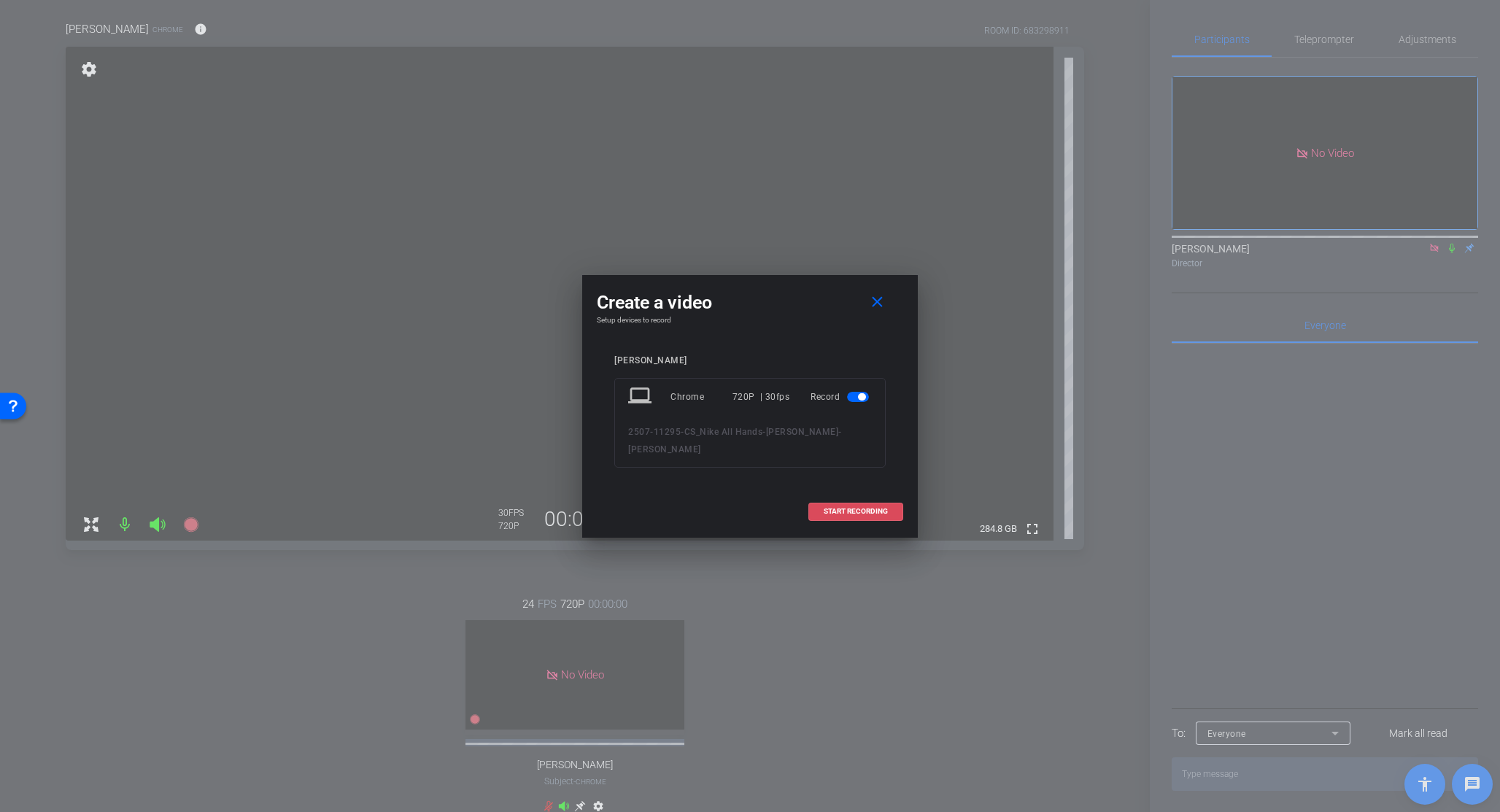
click at [862, 510] on span "START RECORDING" at bounding box center [856, 511] width 64 height 7
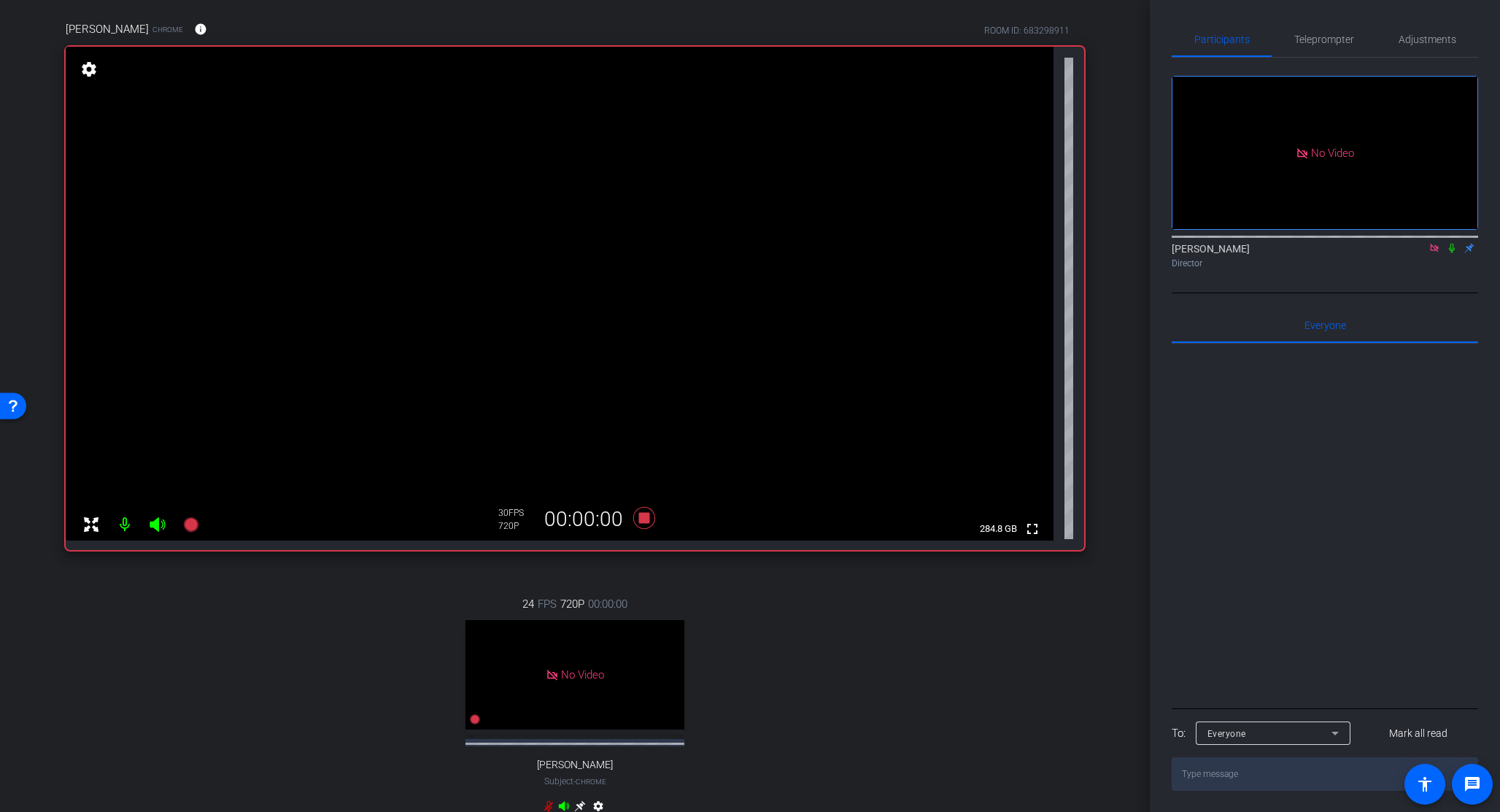
click at [1260, 244] on icon at bounding box center [1451, 248] width 6 height 10
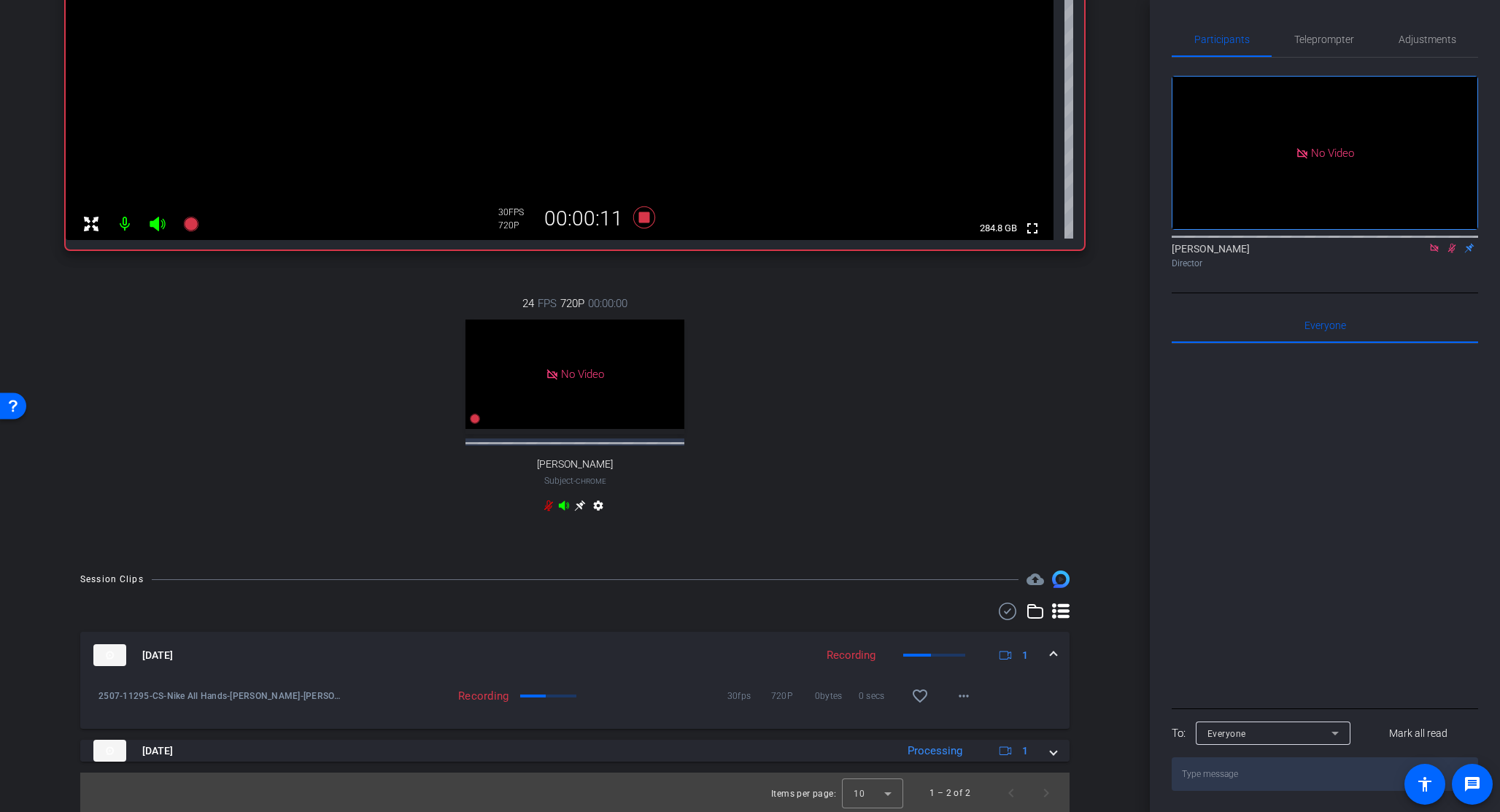
scroll to position [407, 0]
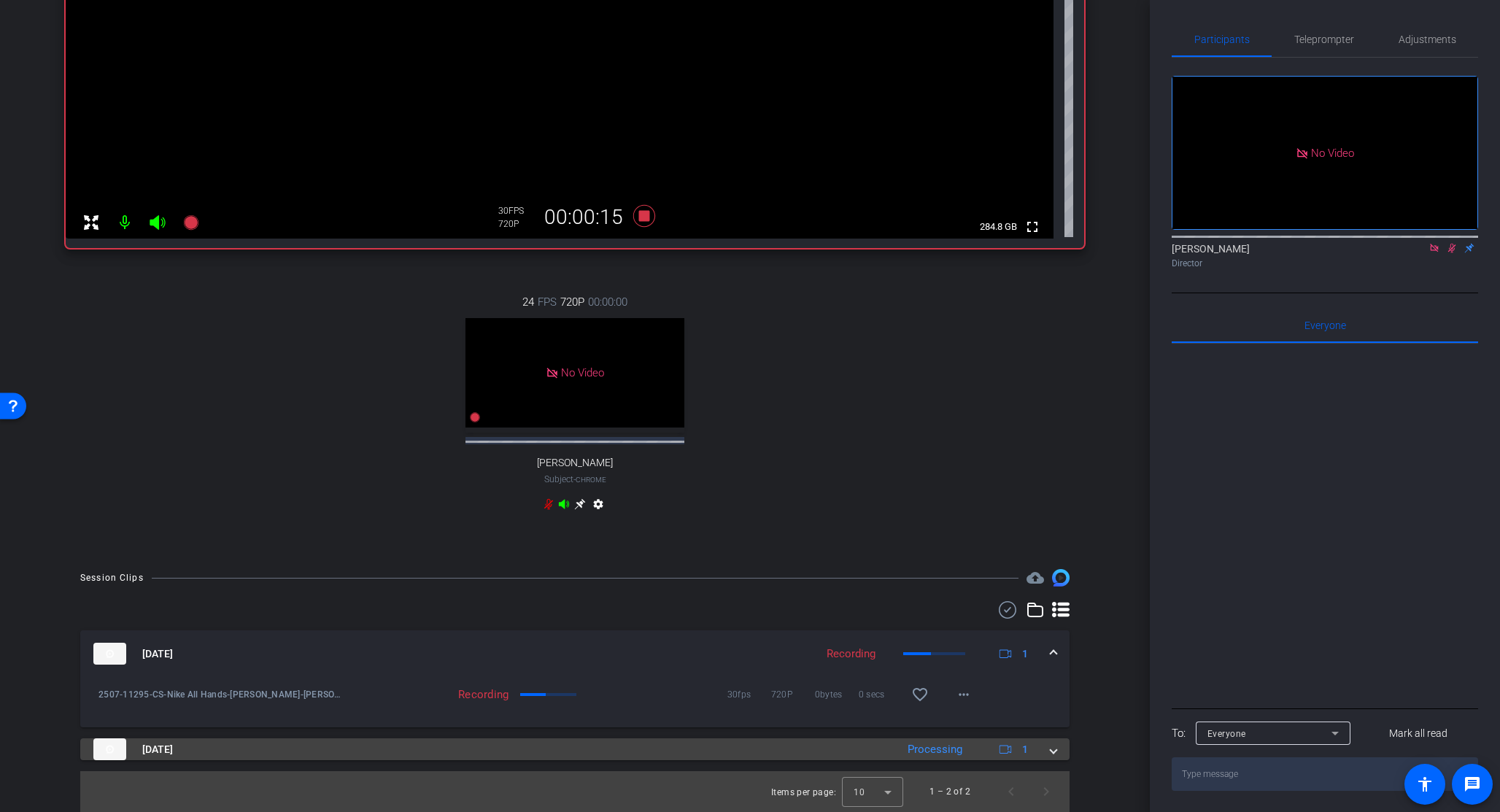
click at [1050, 623] on span at bounding box center [1053, 749] width 6 height 15
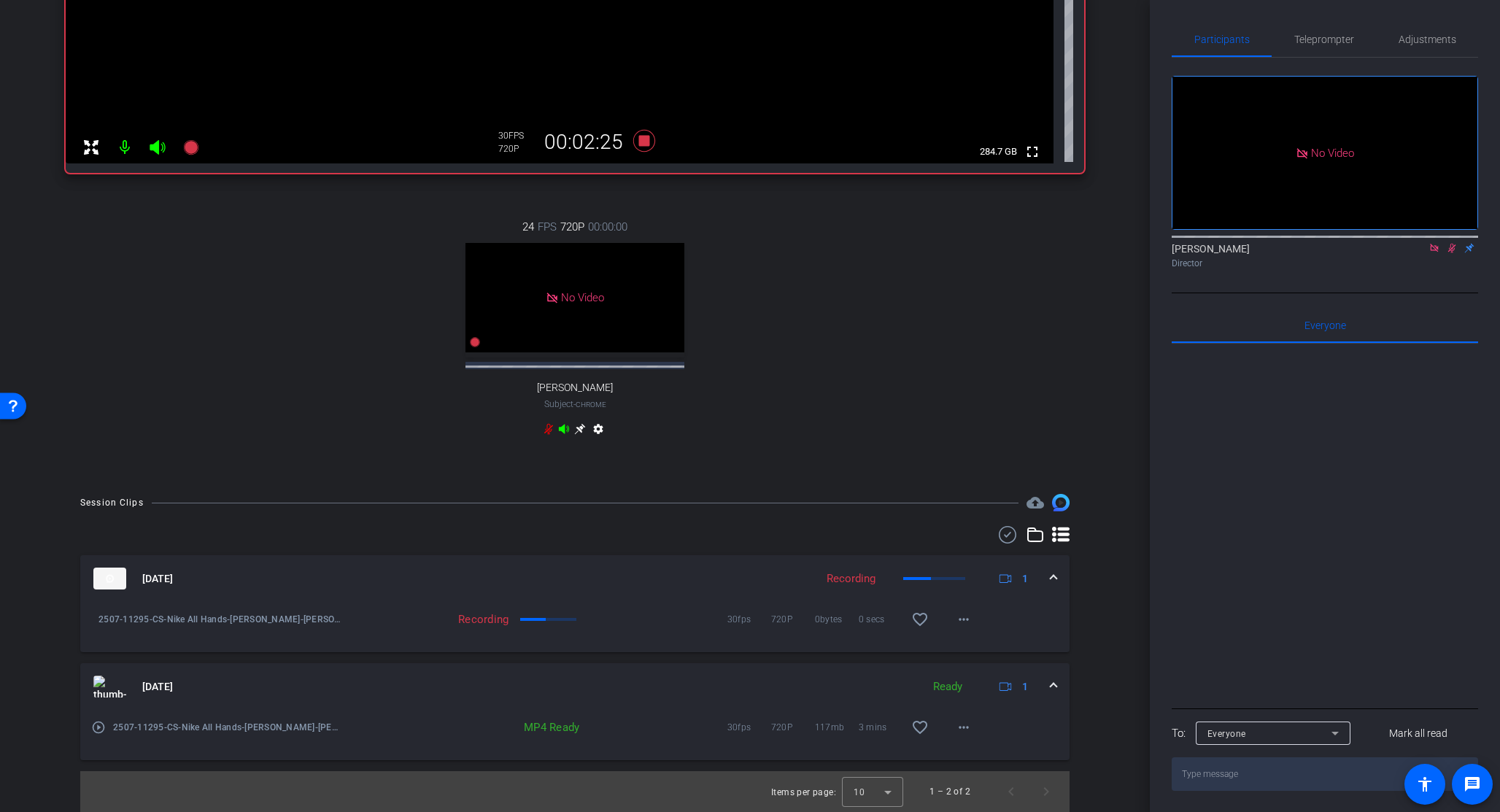
scroll to position [129, 0]
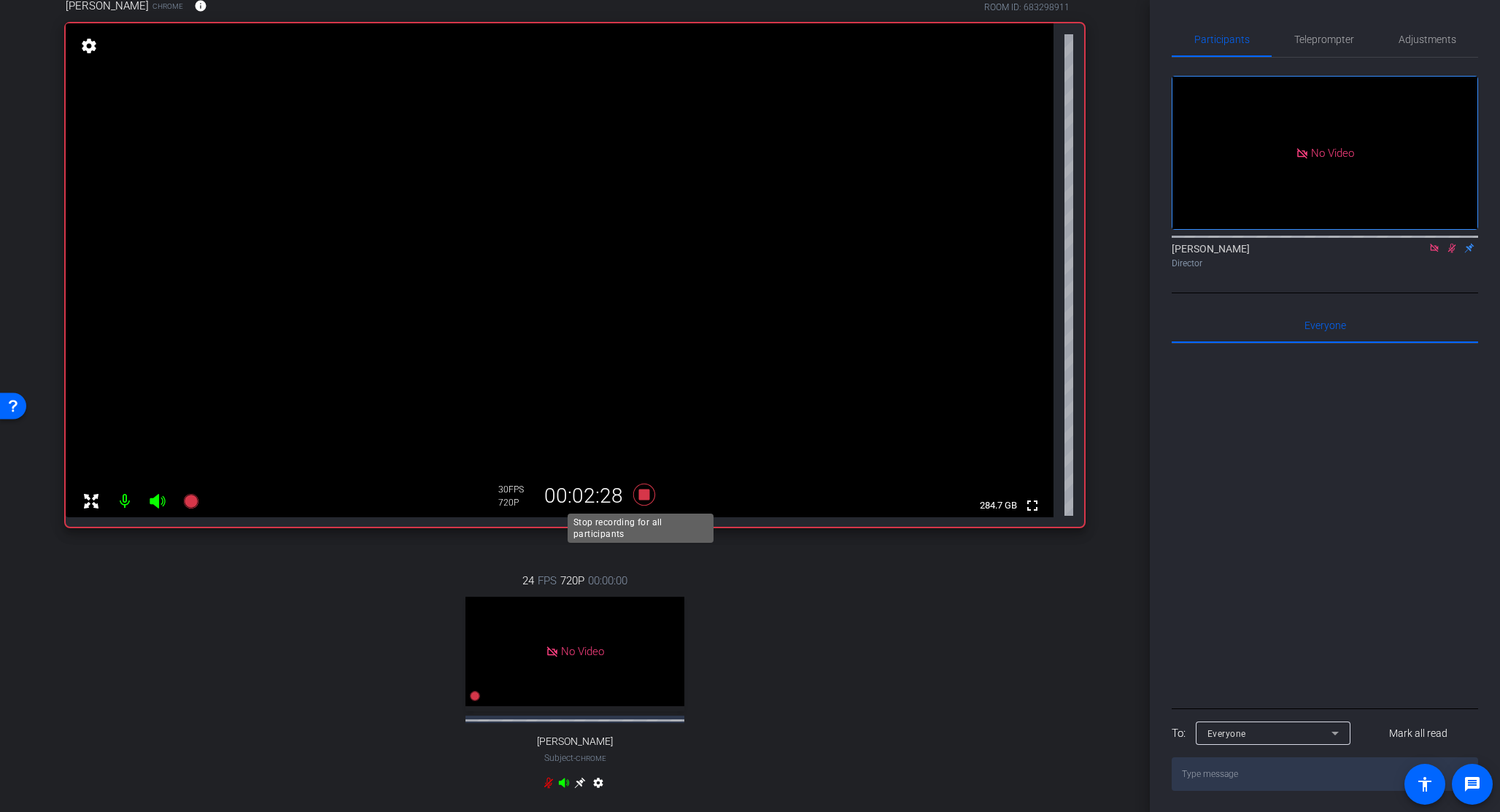
click at [643, 494] on icon at bounding box center [643, 494] width 22 height 22
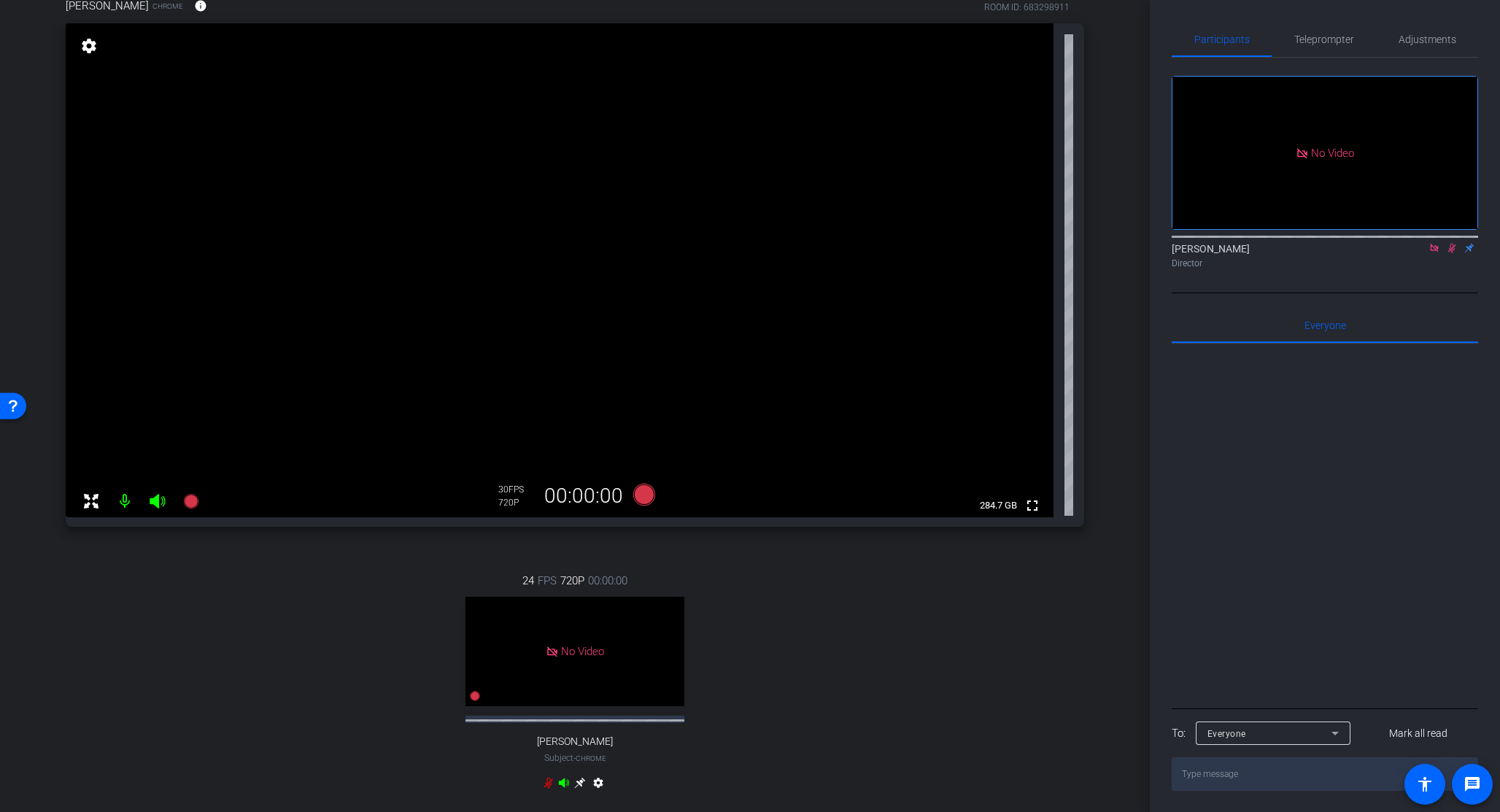
click at [1260, 244] on icon at bounding box center [1453, 248] width 8 height 10
click at [216, 565] on div "24 FPS 720P 00:00:00 No Video sarah Subject - Chrome settings" at bounding box center [575, 683] width 1018 height 270
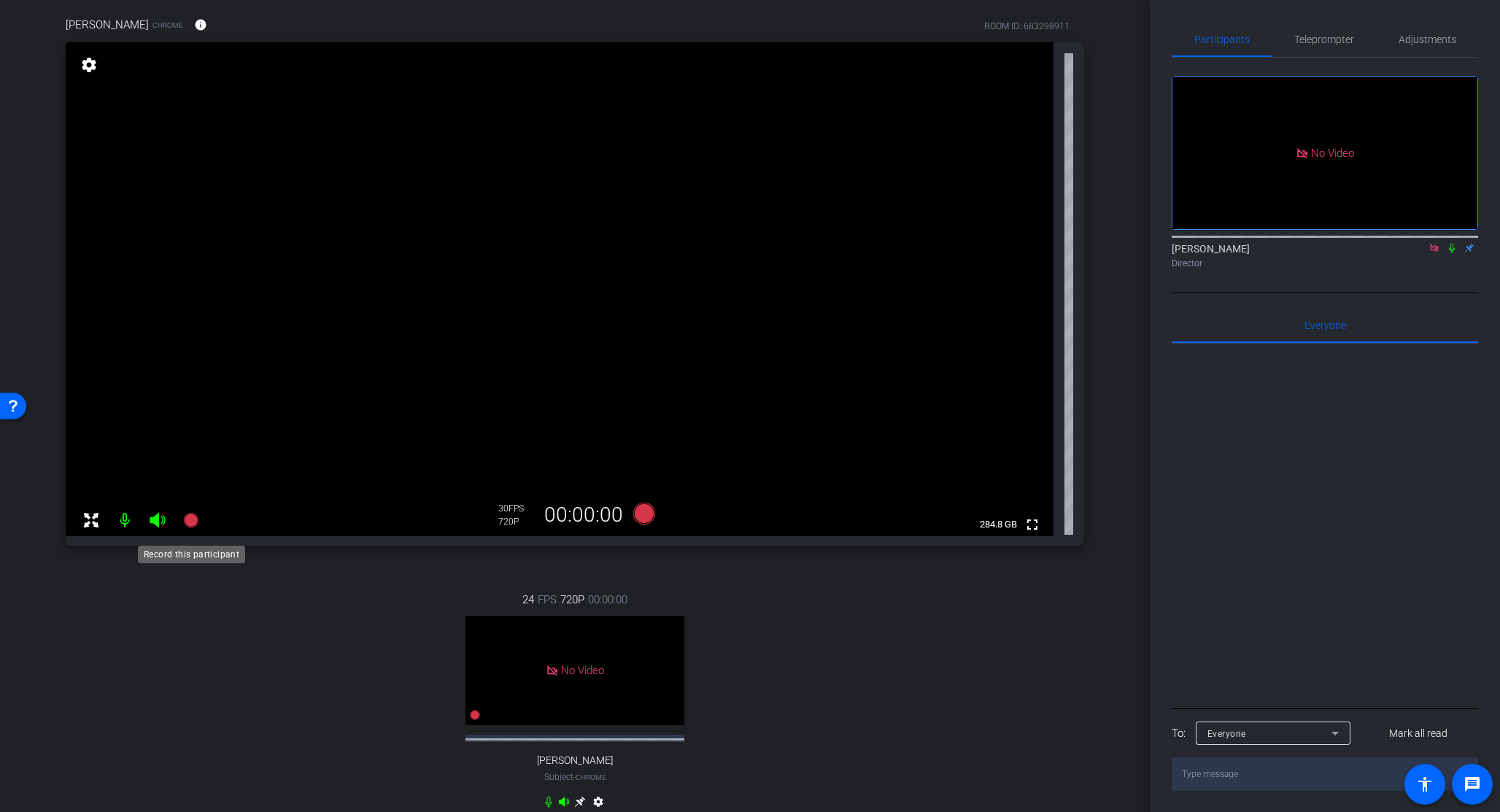
scroll to position [105, 0]
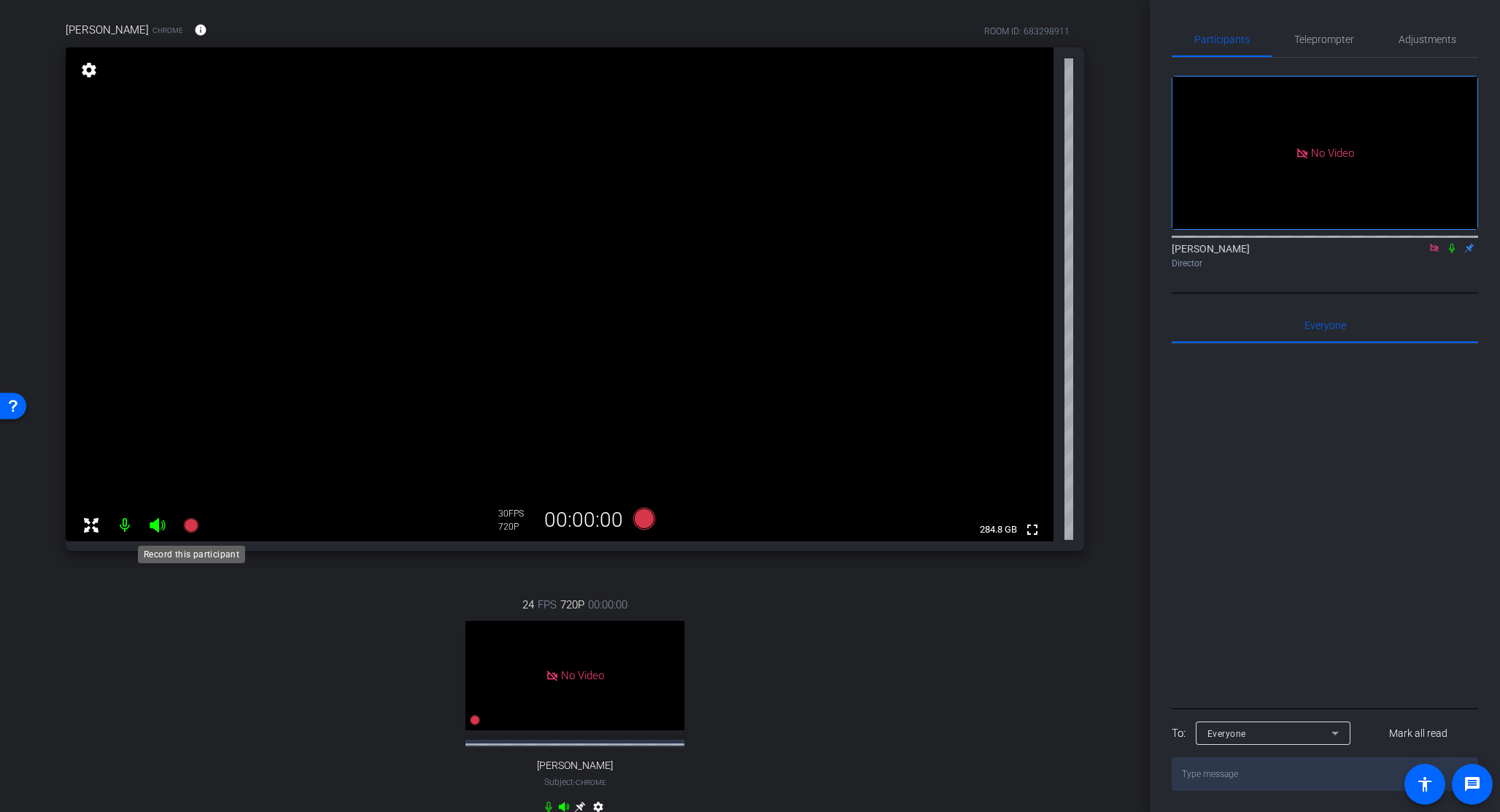
click at [192, 523] on icon at bounding box center [191, 525] width 14 height 14
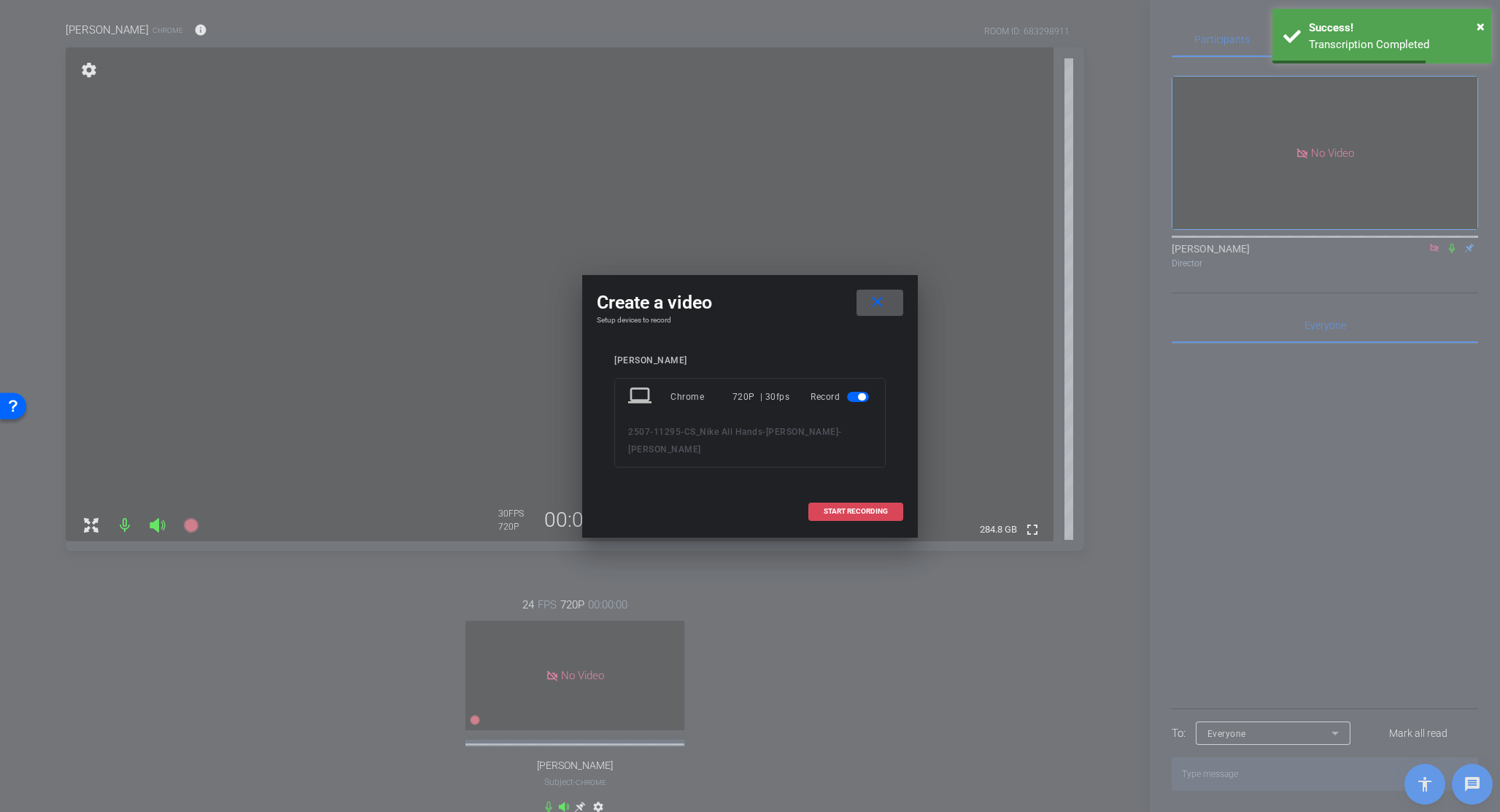
click at [836, 511] on span "START RECORDING" at bounding box center [856, 511] width 64 height 7
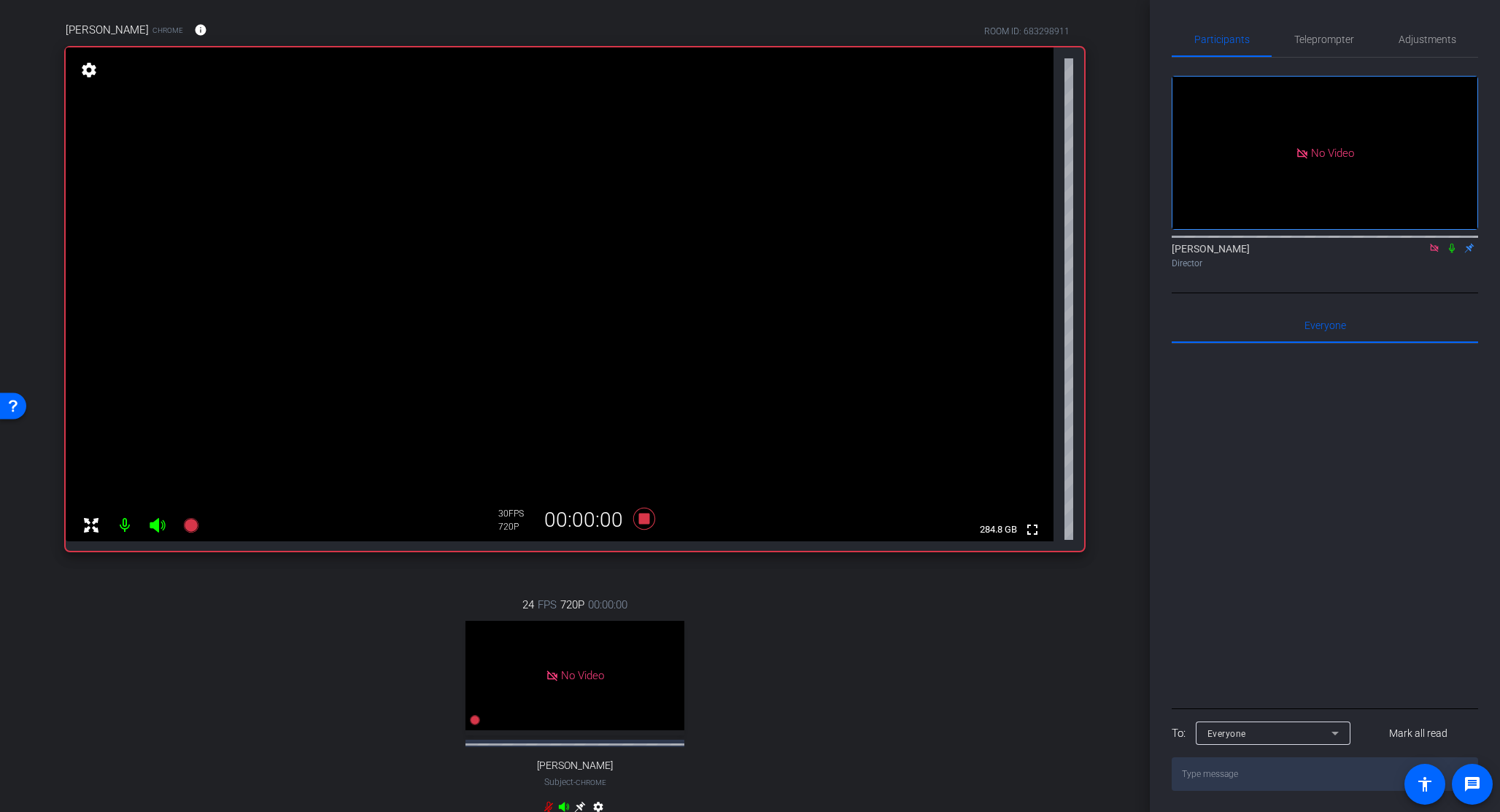
click at [1260, 244] on icon at bounding box center [1451, 248] width 6 height 10
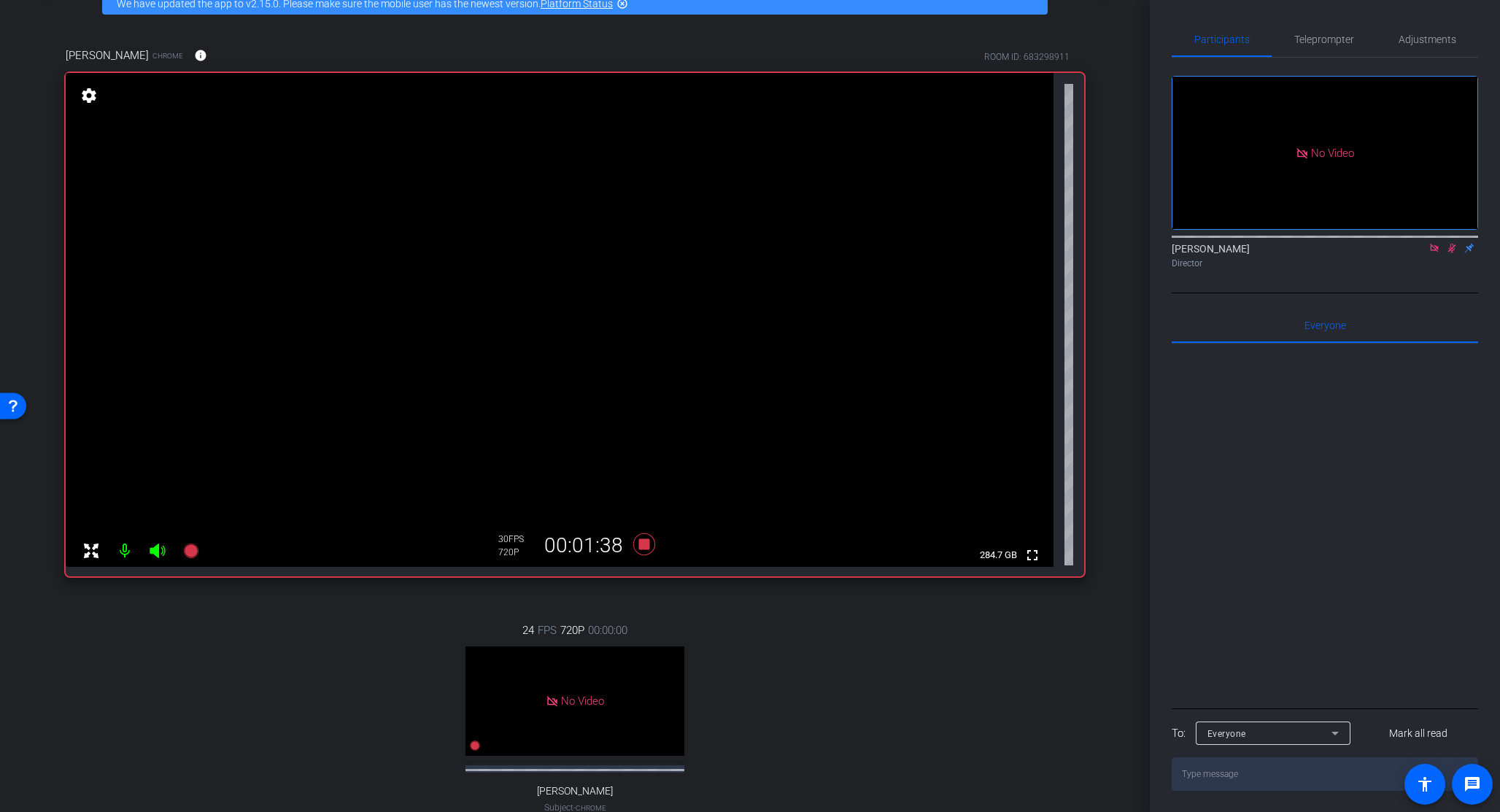
scroll to position [0, 0]
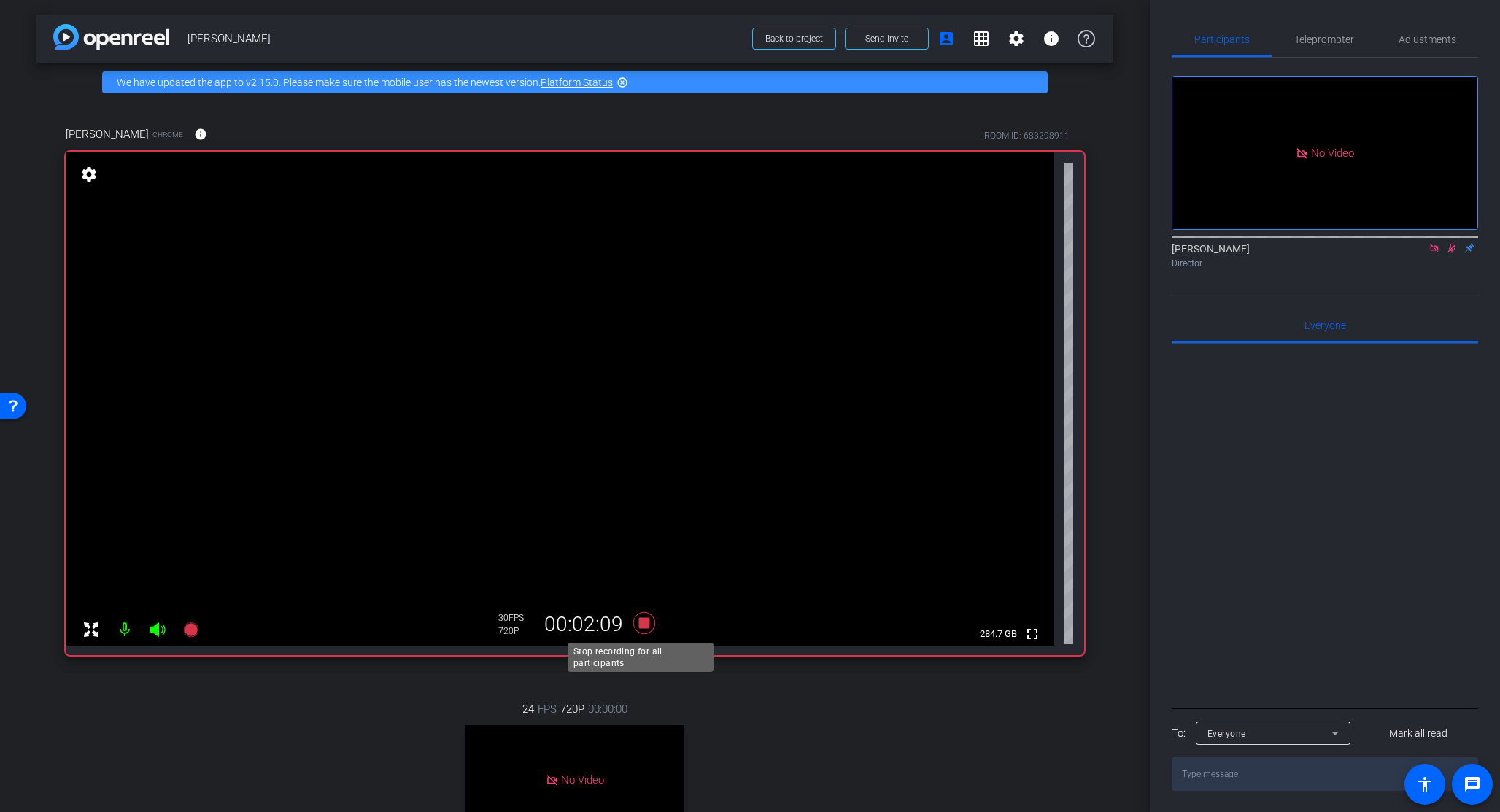
click at [643, 623] on icon at bounding box center [643, 622] width 22 height 22
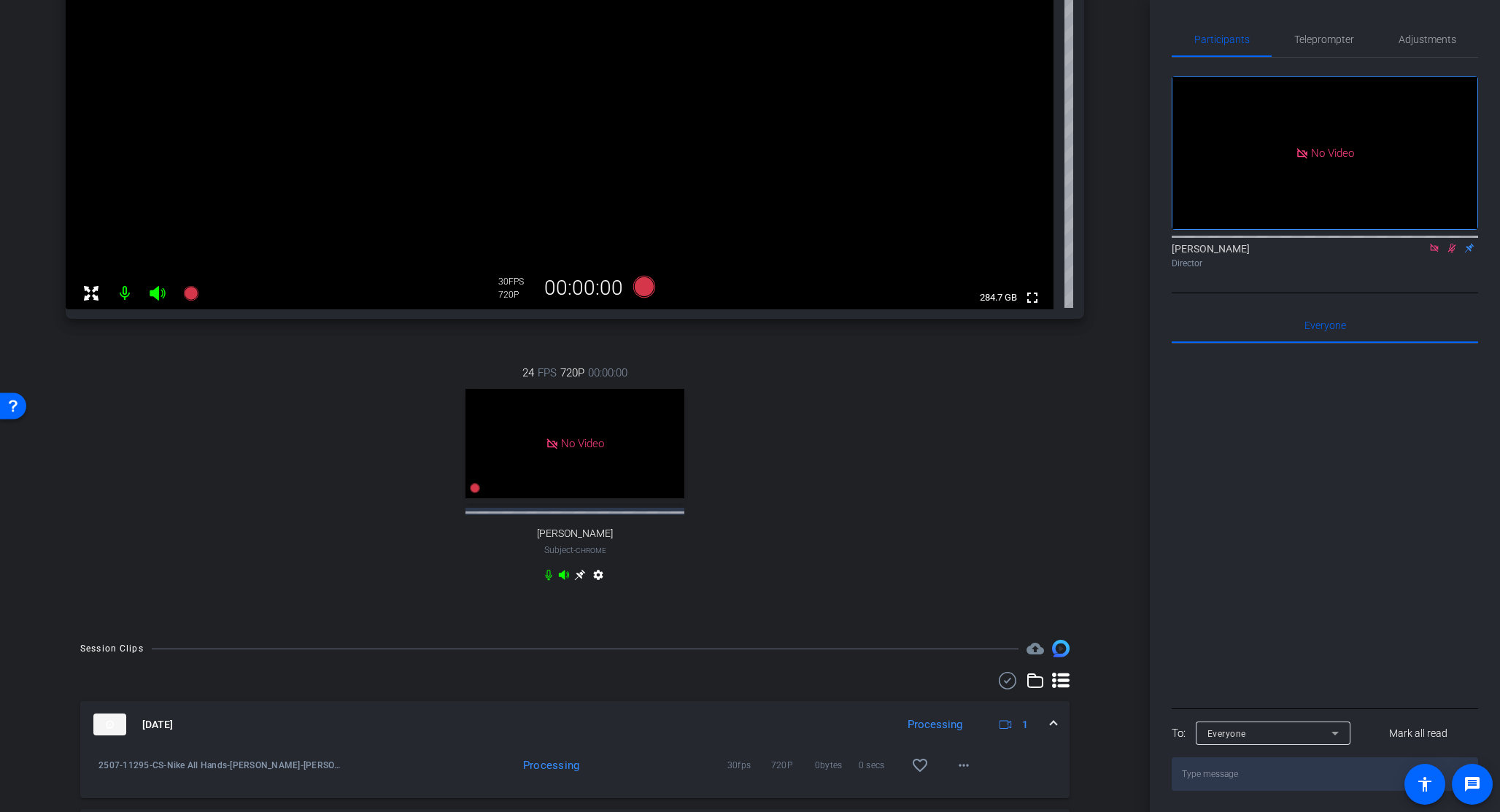
scroll to position [334, 0]
click at [1260, 244] on icon at bounding box center [1453, 248] width 8 height 10
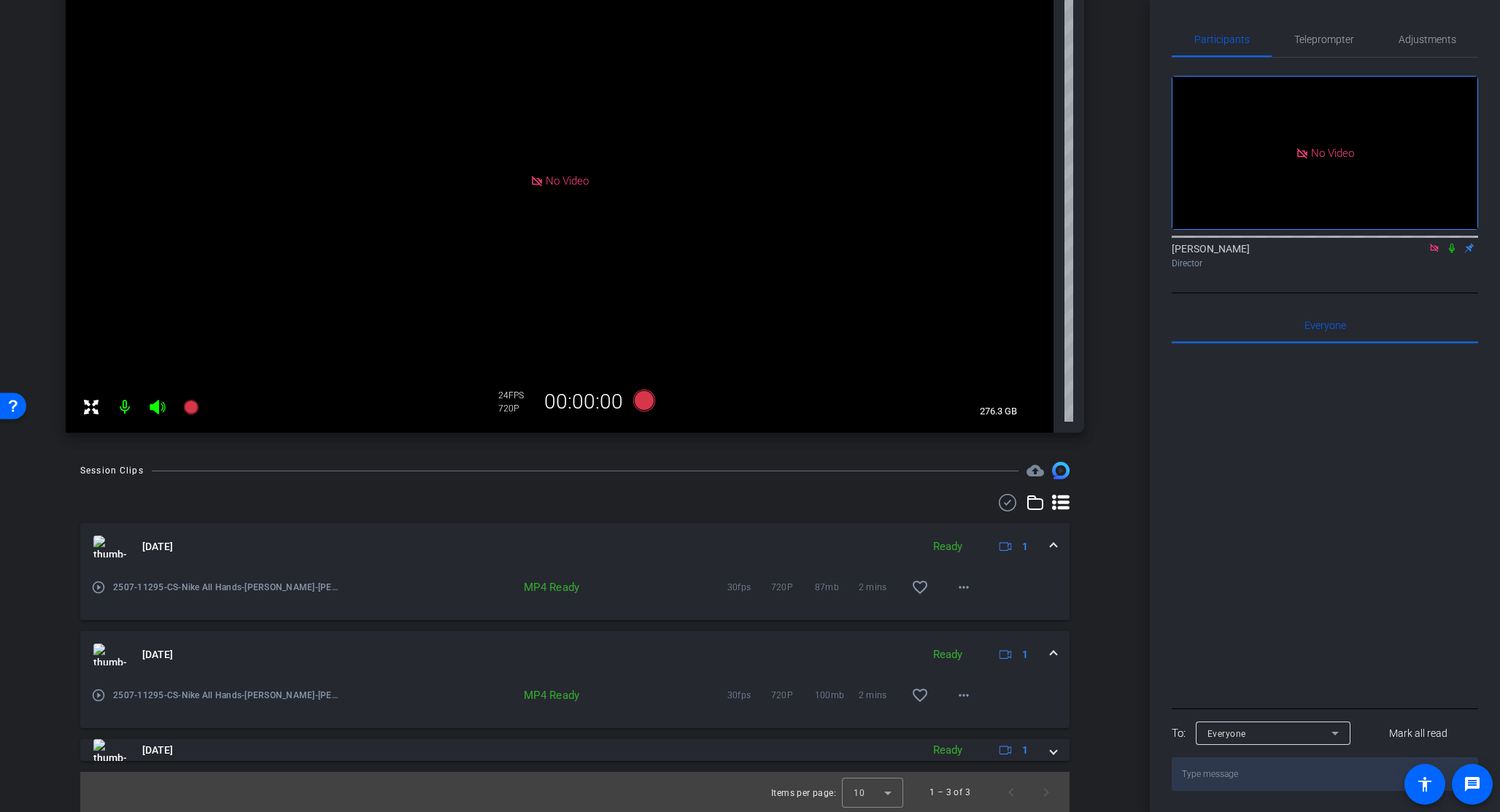
scroll to position [224, 0]
click at [1127, 339] on div "arrow_back Chet Trivedi Back to project Send invite account_box grid_on setting…" at bounding box center [575, 182] width 1150 height 812
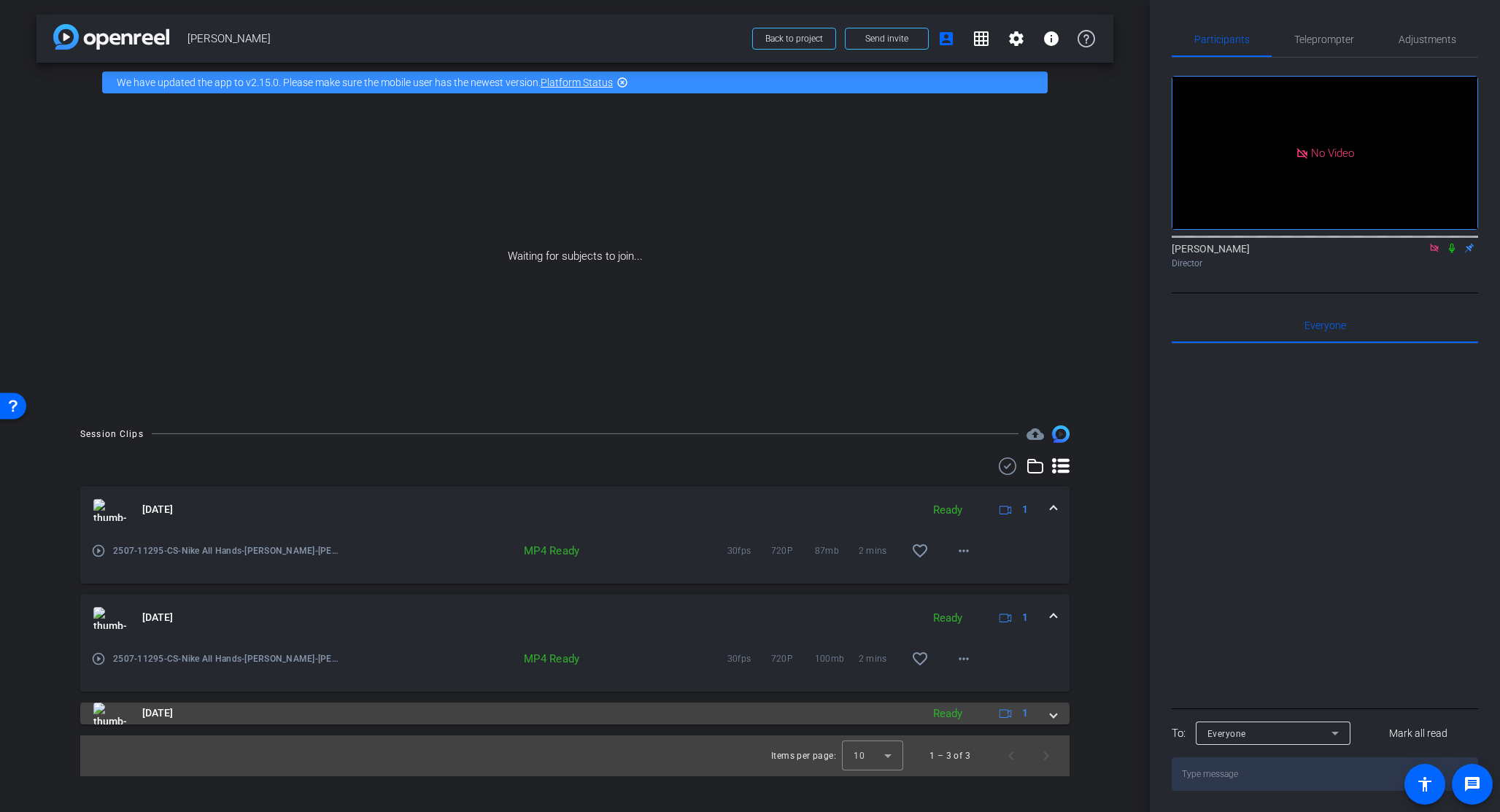
click at [1054, 623] on span at bounding box center [1053, 712] width 6 height 15
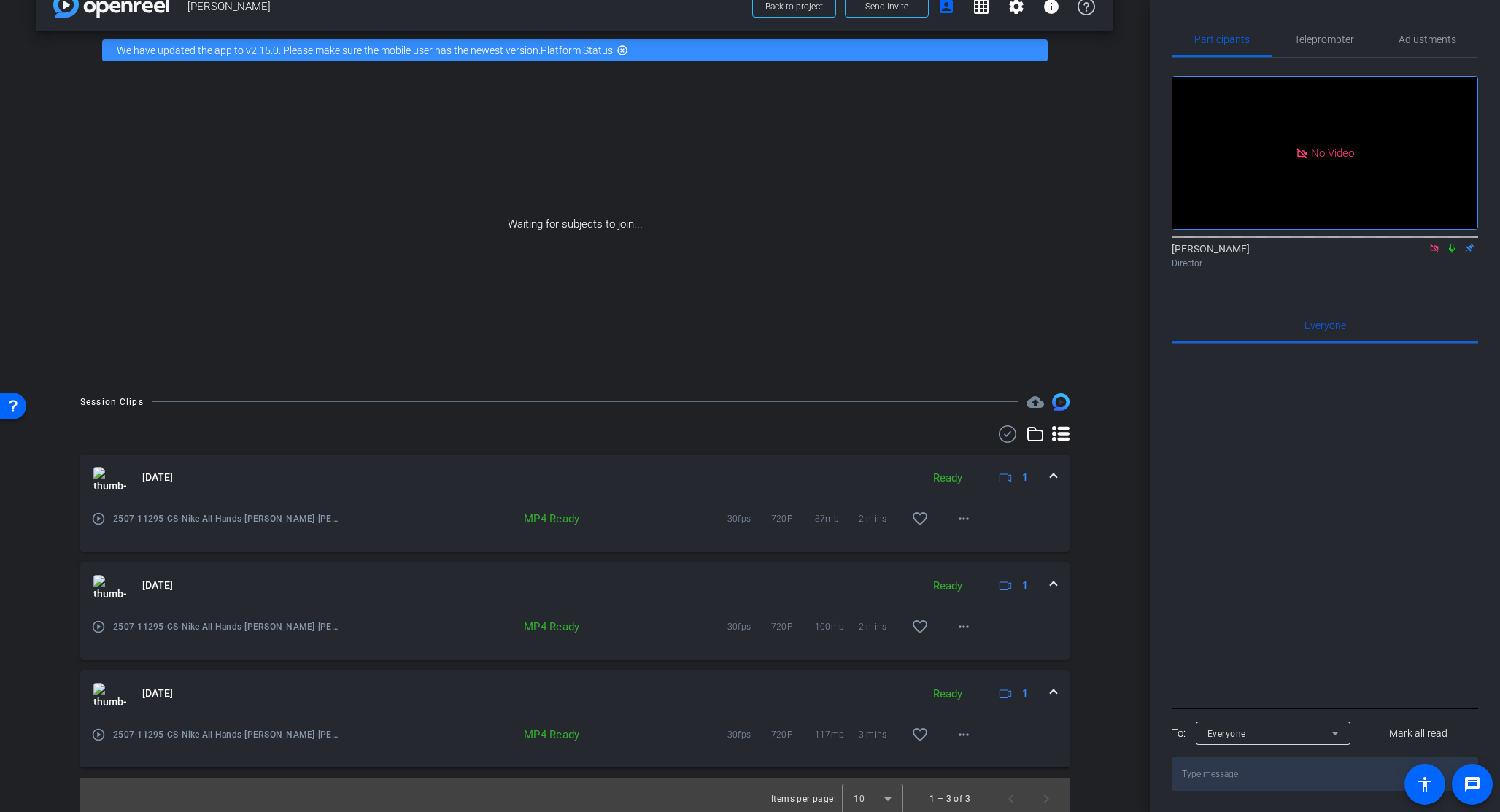
scroll to position [39, 0]
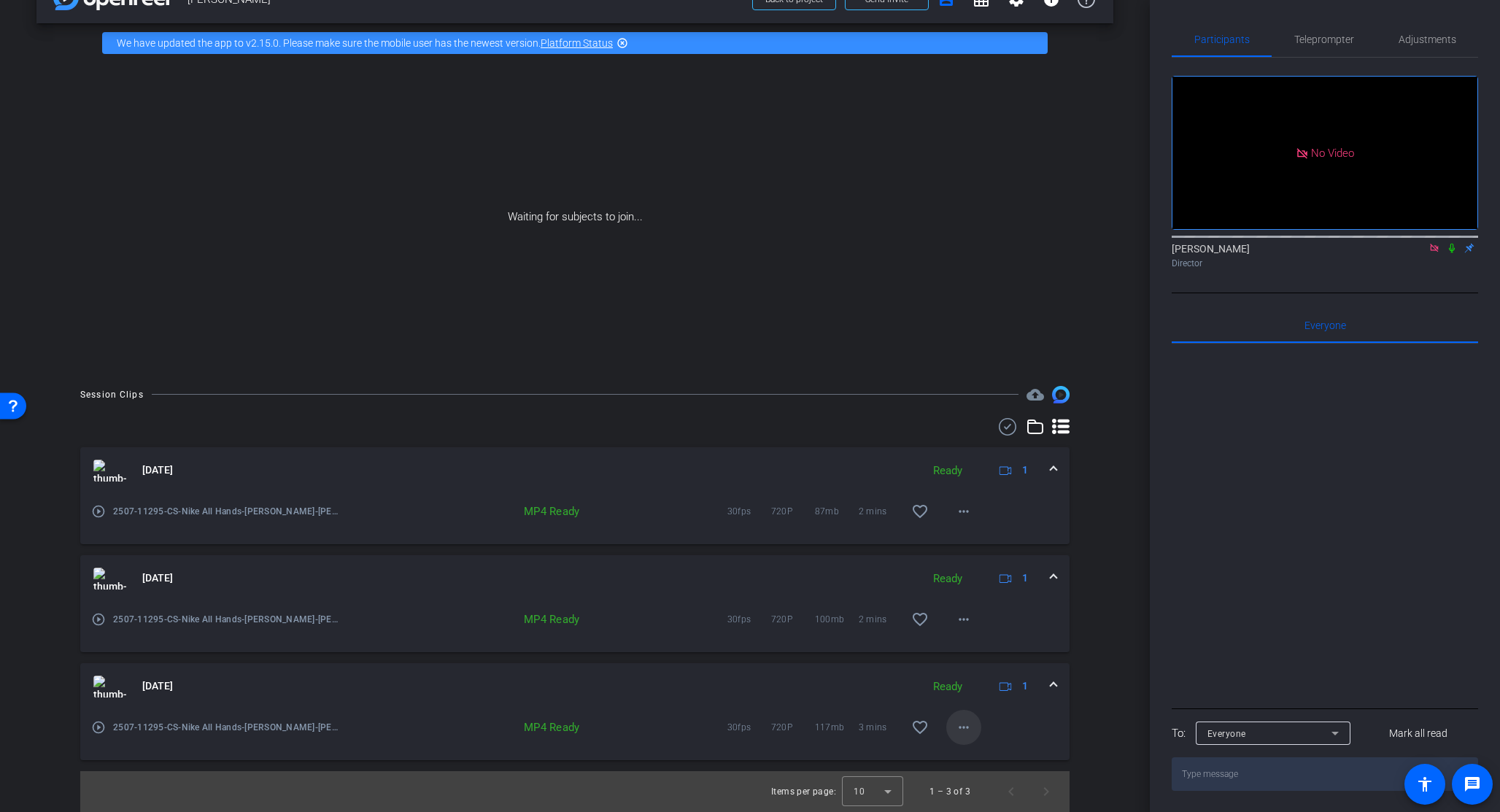
click at [962, 623] on mat-icon "more_horiz" at bounding box center [964, 727] width 18 height 18
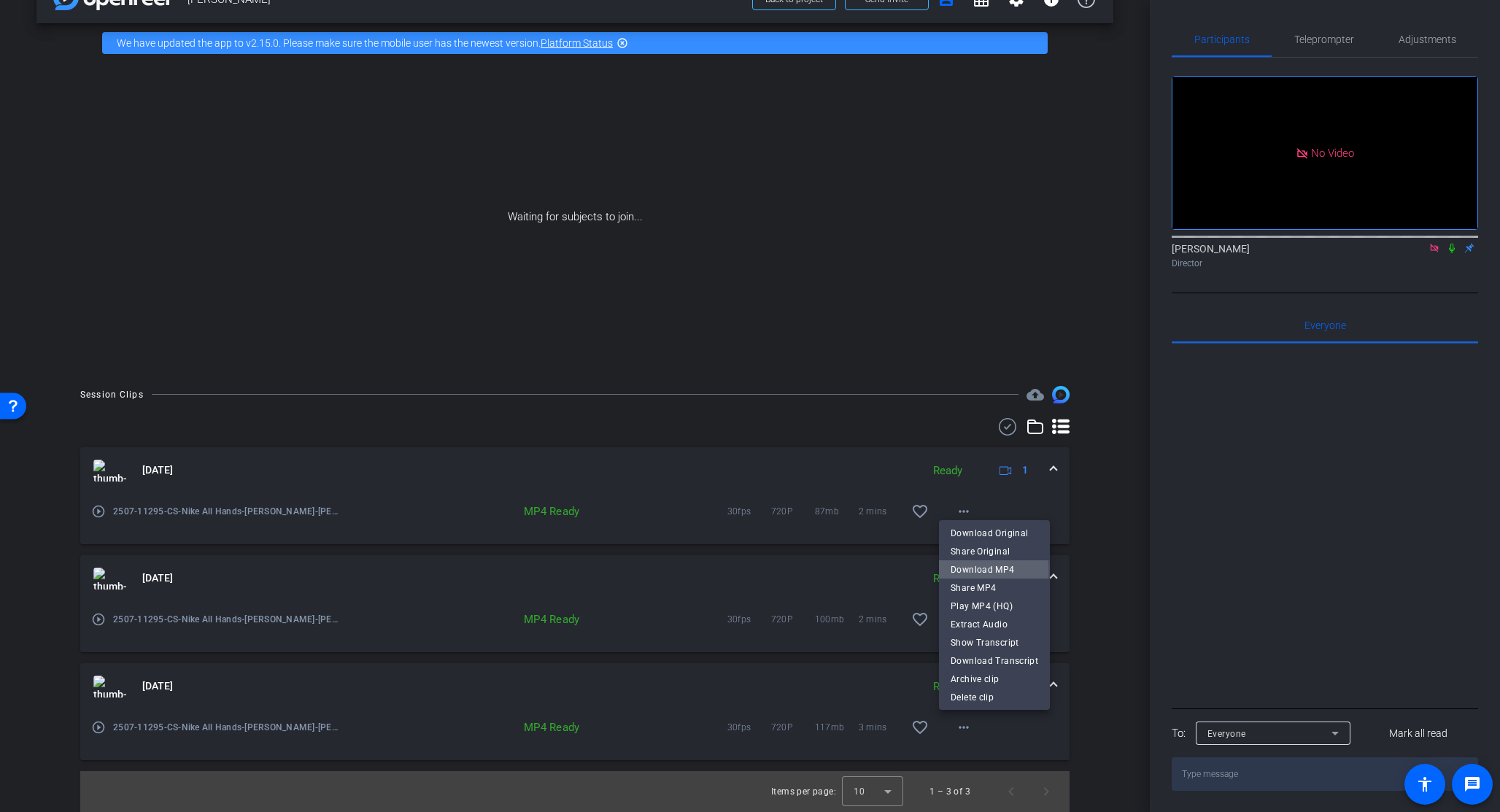
click at [975, 569] on span "Download MP4" at bounding box center [994, 570] width 88 height 18
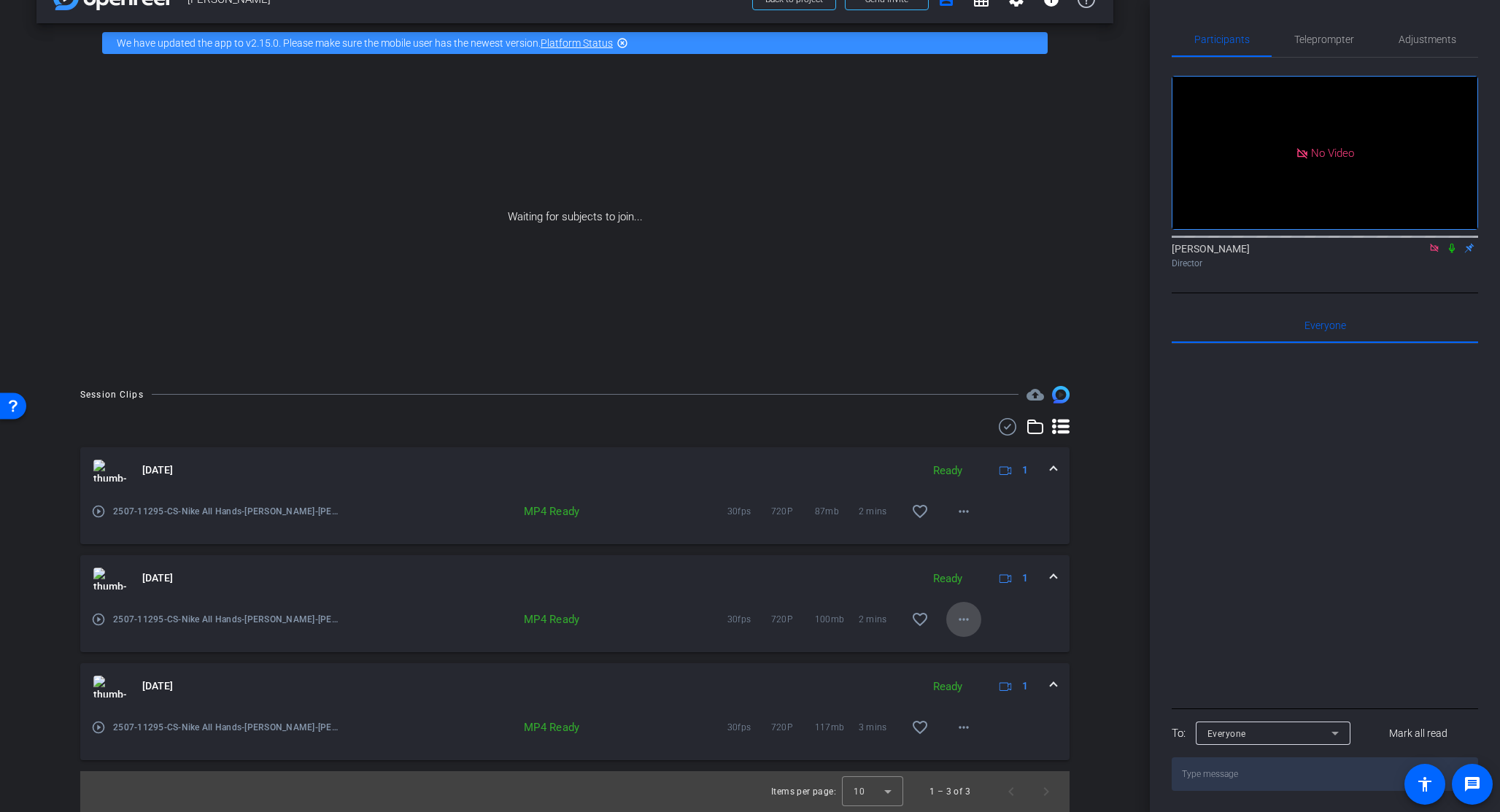
click at [958, 618] on mat-icon "more_horiz" at bounding box center [964, 619] width 18 height 18
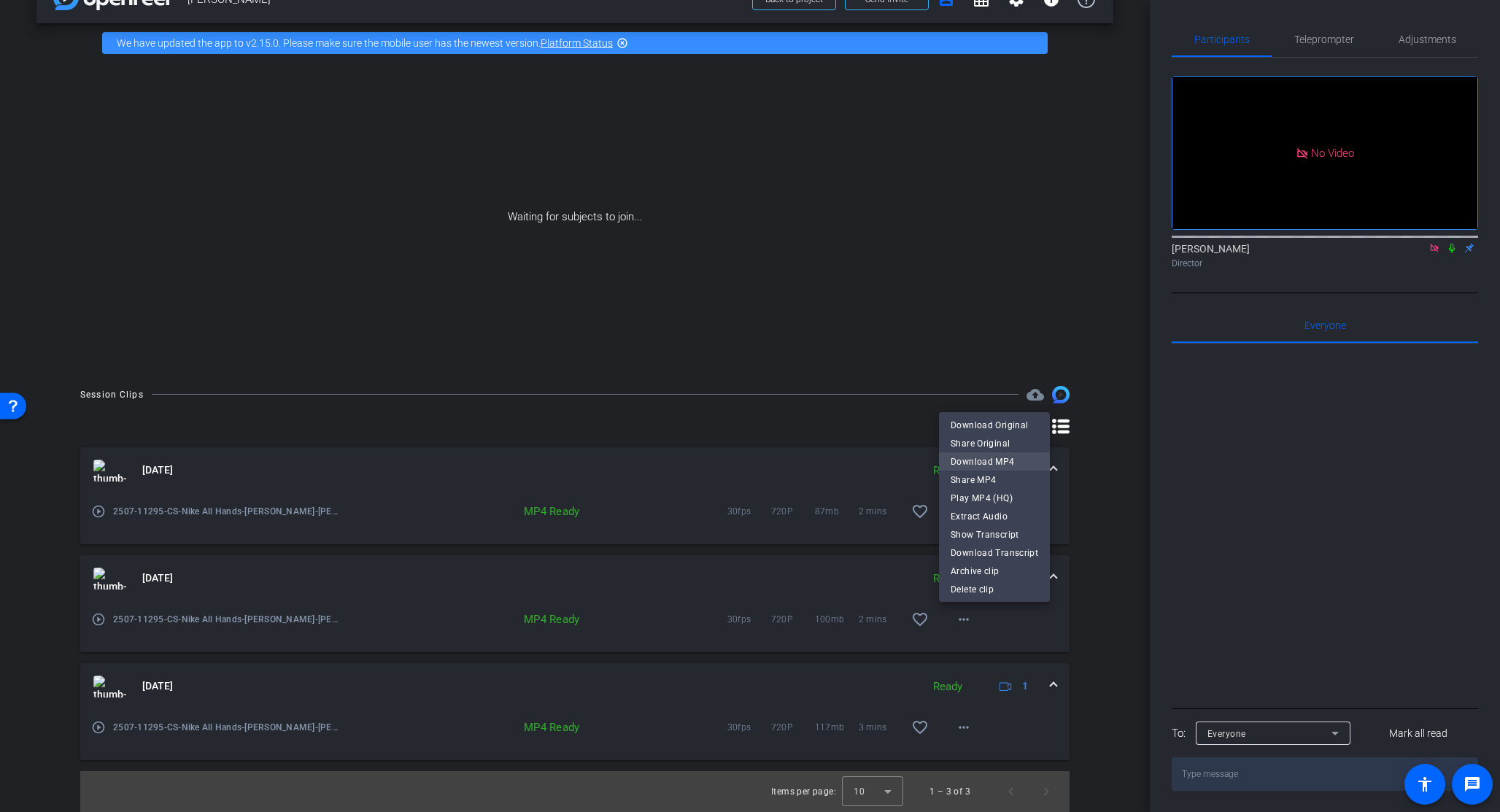
click at [988, 465] on span "Download MP4" at bounding box center [994, 461] width 88 height 18
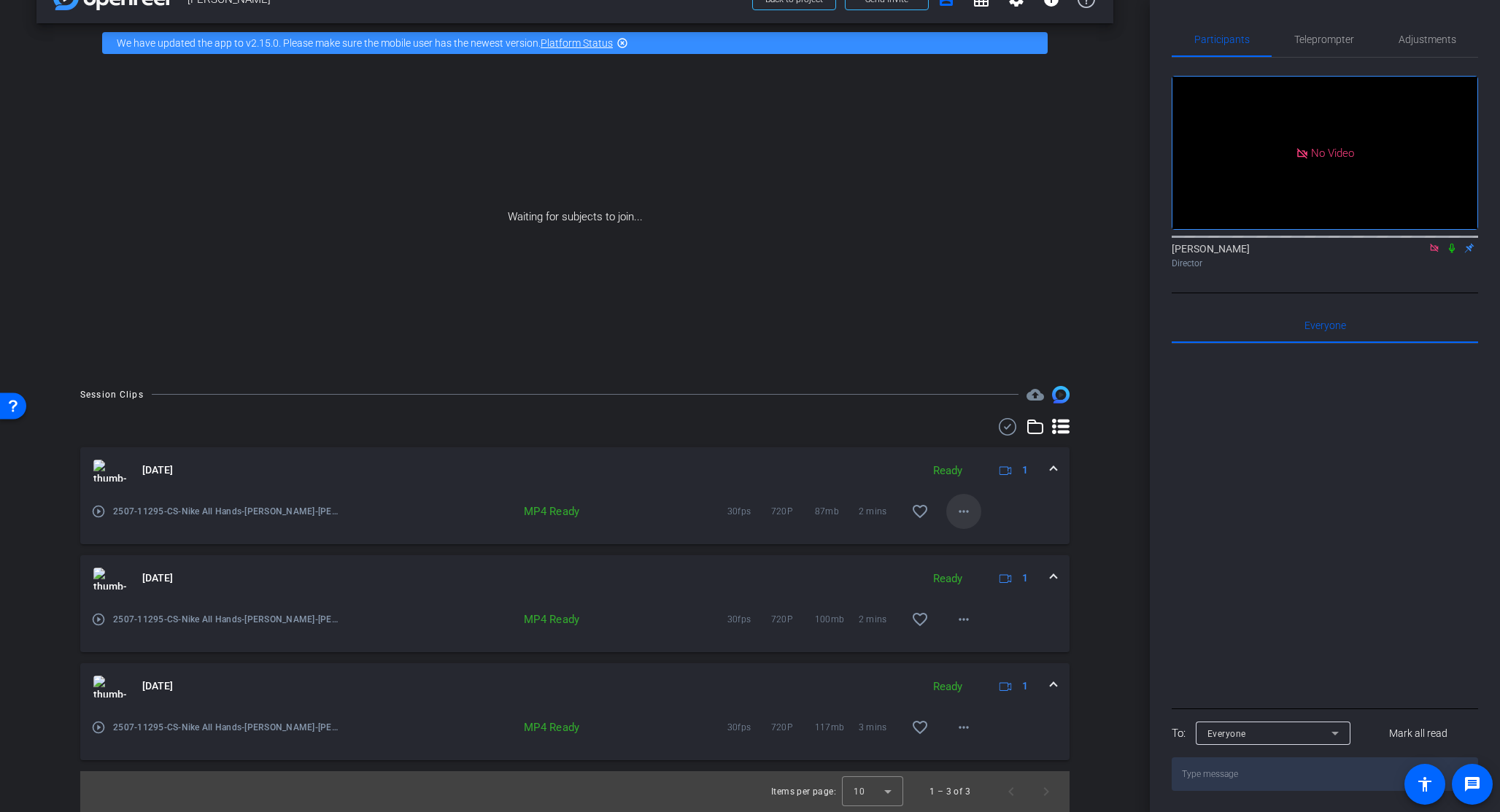
click at [955, 508] on mat-icon "more_horiz" at bounding box center [964, 511] width 18 height 18
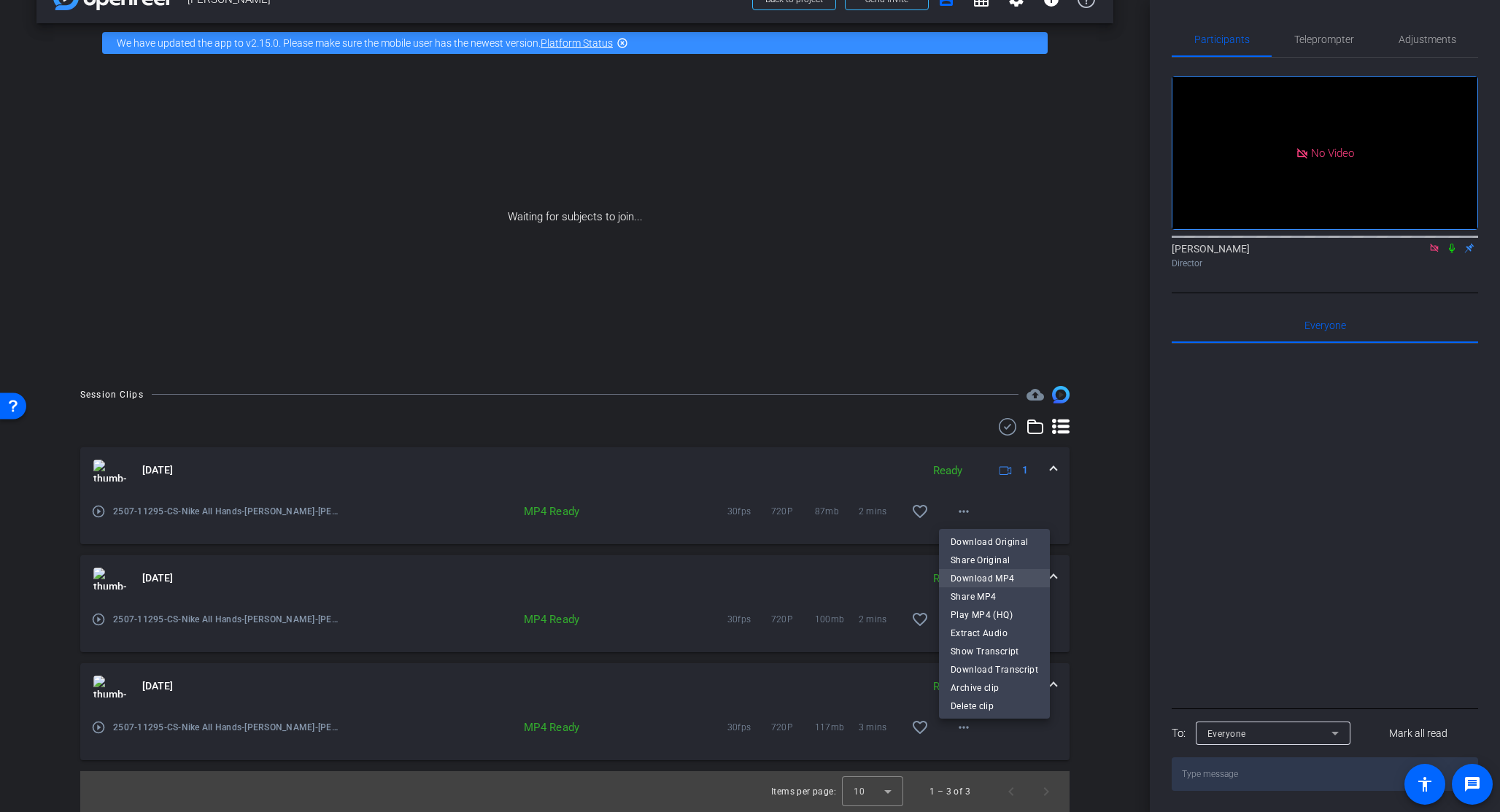
click at [990, 577] on span "Download MP4" at bounding box center [994, 578] width 88 height 18
